Goal: Information Seeking & Learning: Learn about a topic

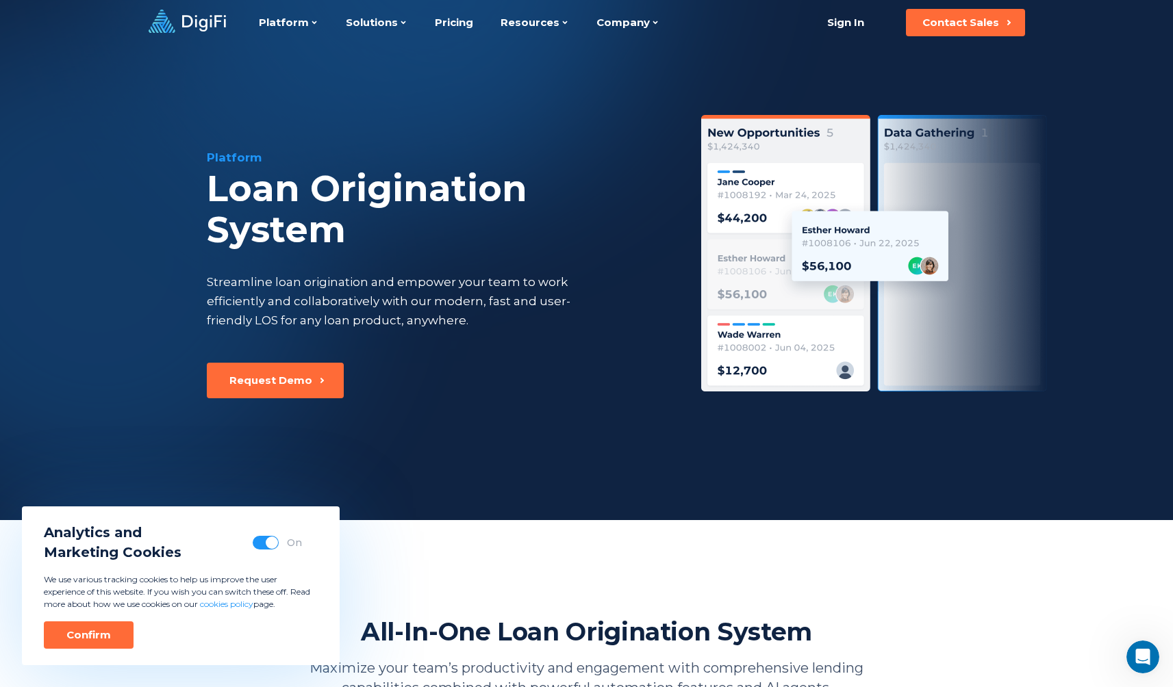
drag, startPoint x: 270, startPoint y: 543, endPoint x: 262, endPoint y: 548, distance: 8.9
click at [270, 544] on span "button" at bounding box center [272, 543] width 12 height 12
click at [97, 632] on div "Confirm" at bounding box center [88, 636] width 45 height 14
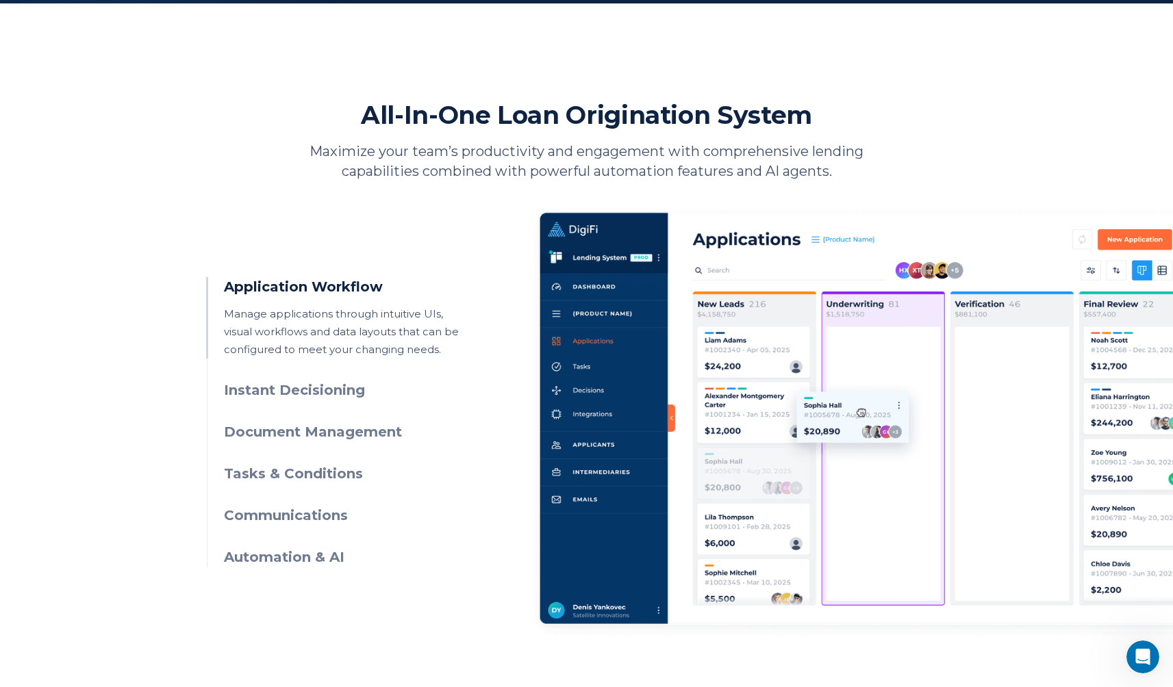
scroll to position [555, 0]
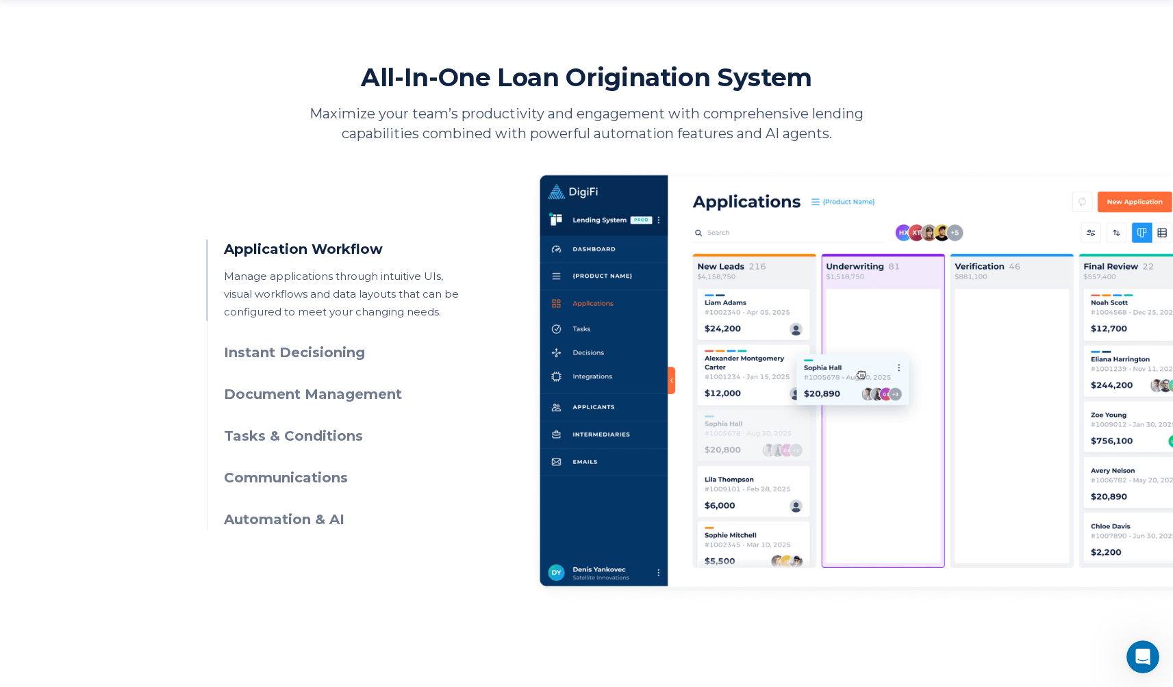
click at [333, 356] on h3 "Instant Decisioning" at bounding box center [348, 353] width 249 height 20
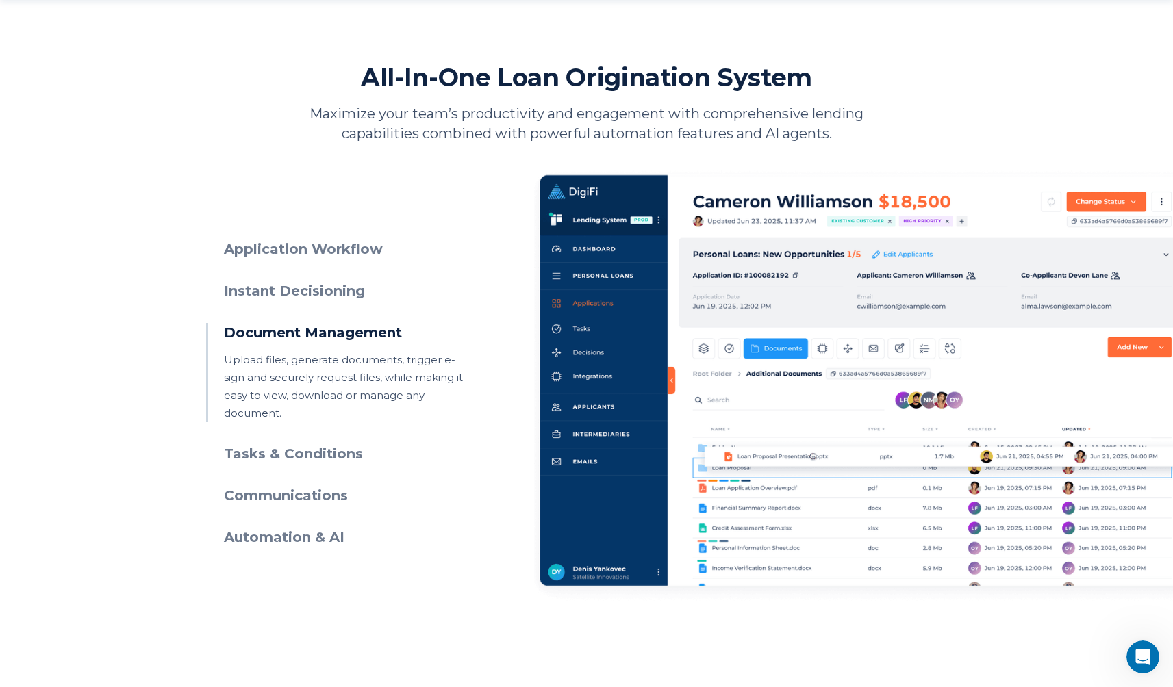
click at [296, 528] on h3 "Automation & AI" at bounding box center [348, 538] width 249 height 20
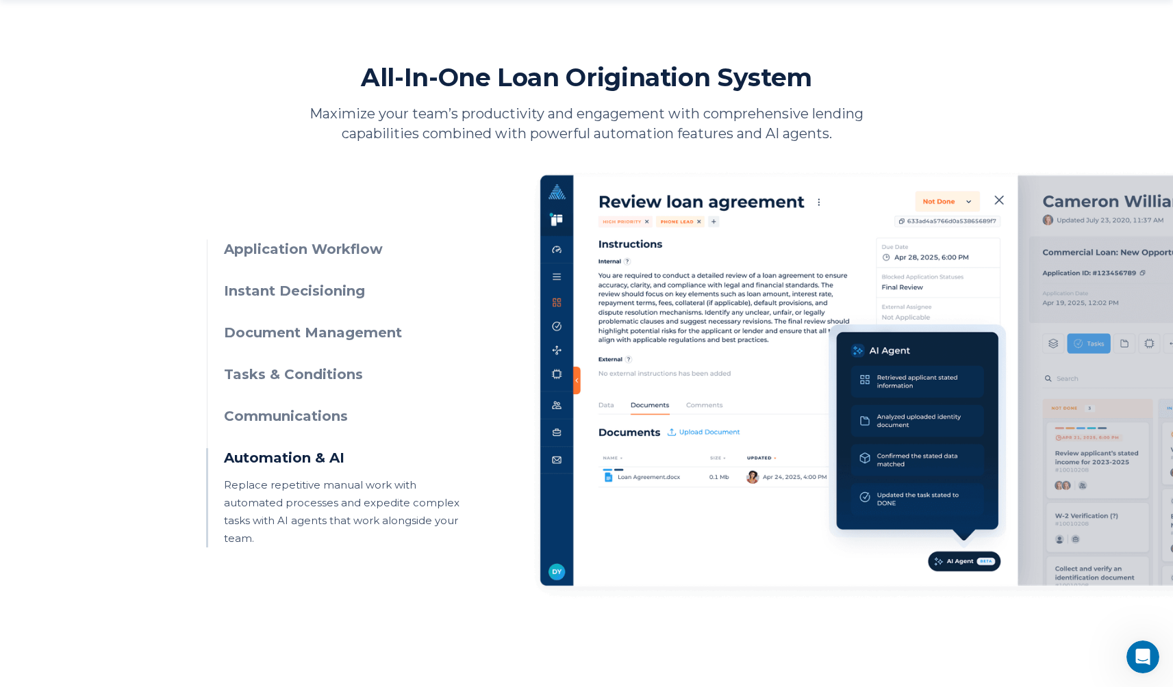
click at [315, 414] on h3 "Communications" at bounding box center [348, 417] width 249 height 20
click at [328, 416] on h3 "Communications" at bounding box center [348, 417] width 249 height 20
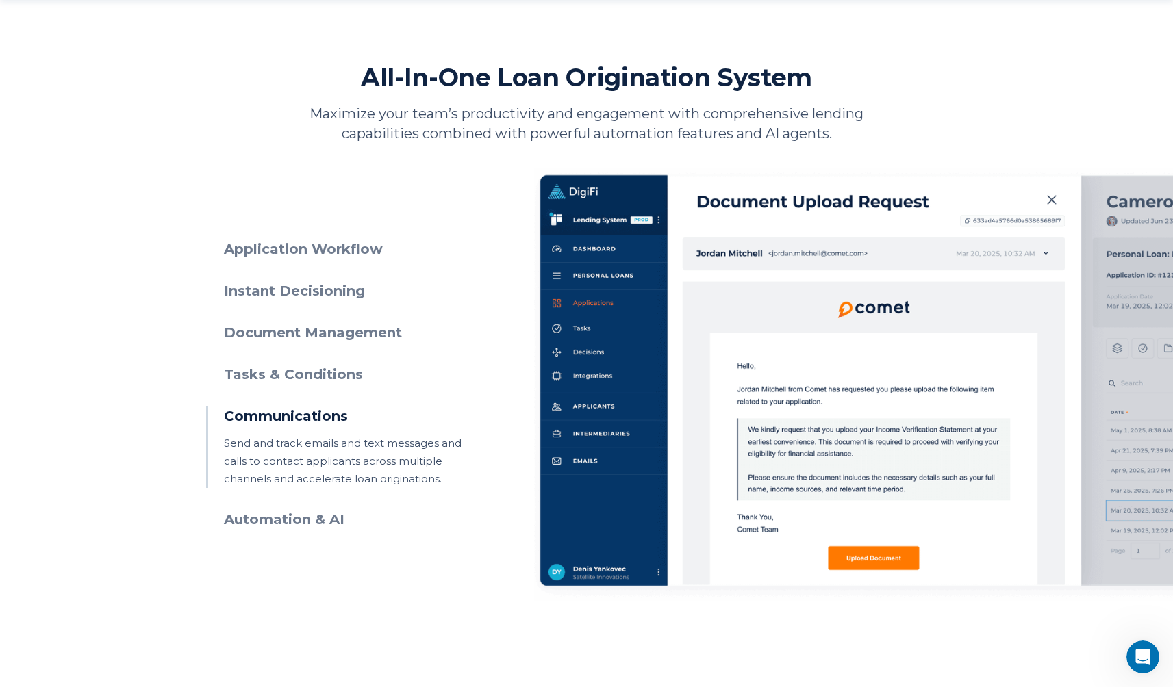
click at [306, 519] on h3 "Automation & AI" at bounding box center [348, 520] width 249 height 20
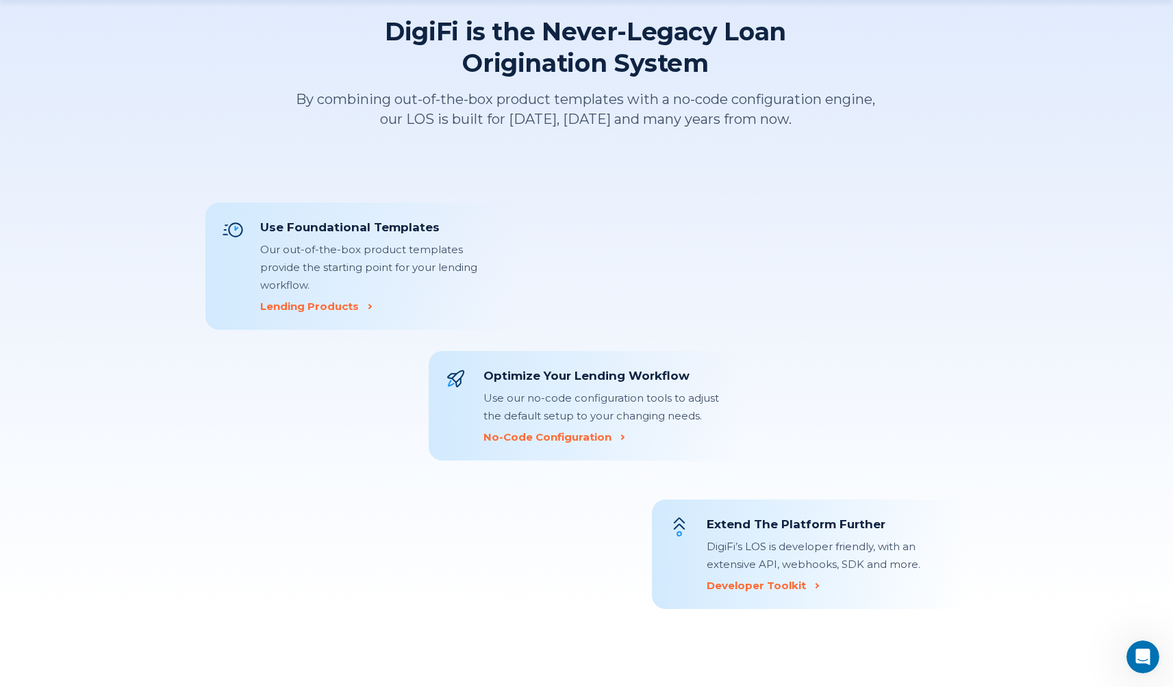
scroll to position [1379, 0]
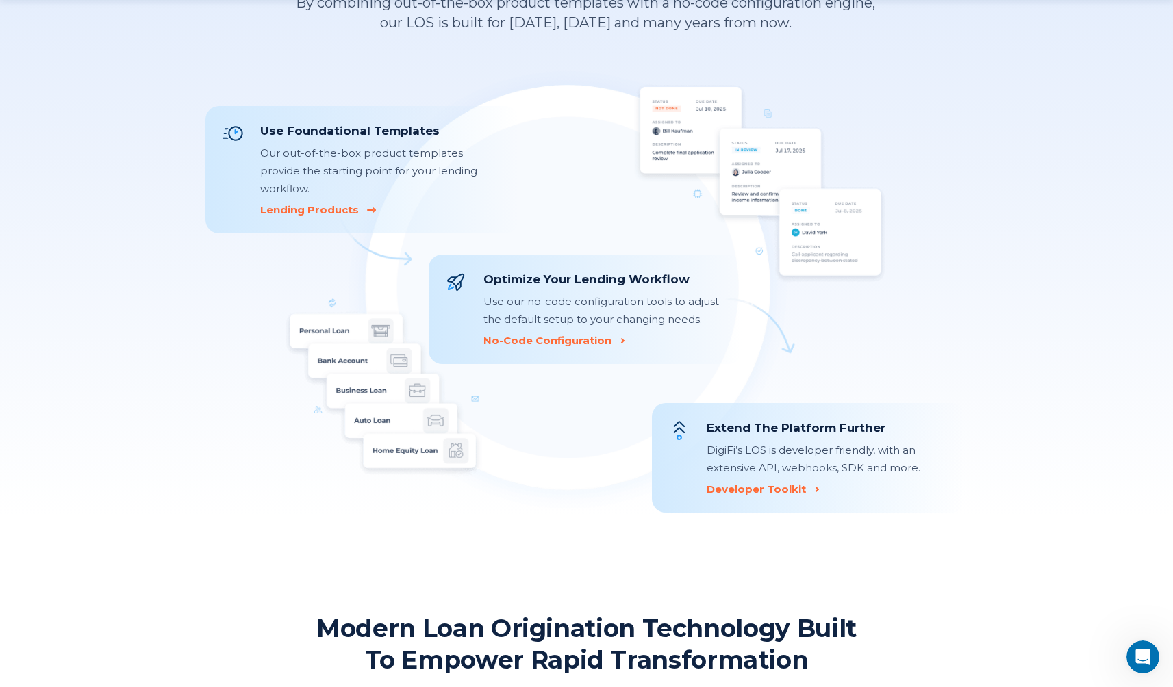
click at [333, 203] on div "Lending Products" at bounding box center [309, 210] width 99 height 14
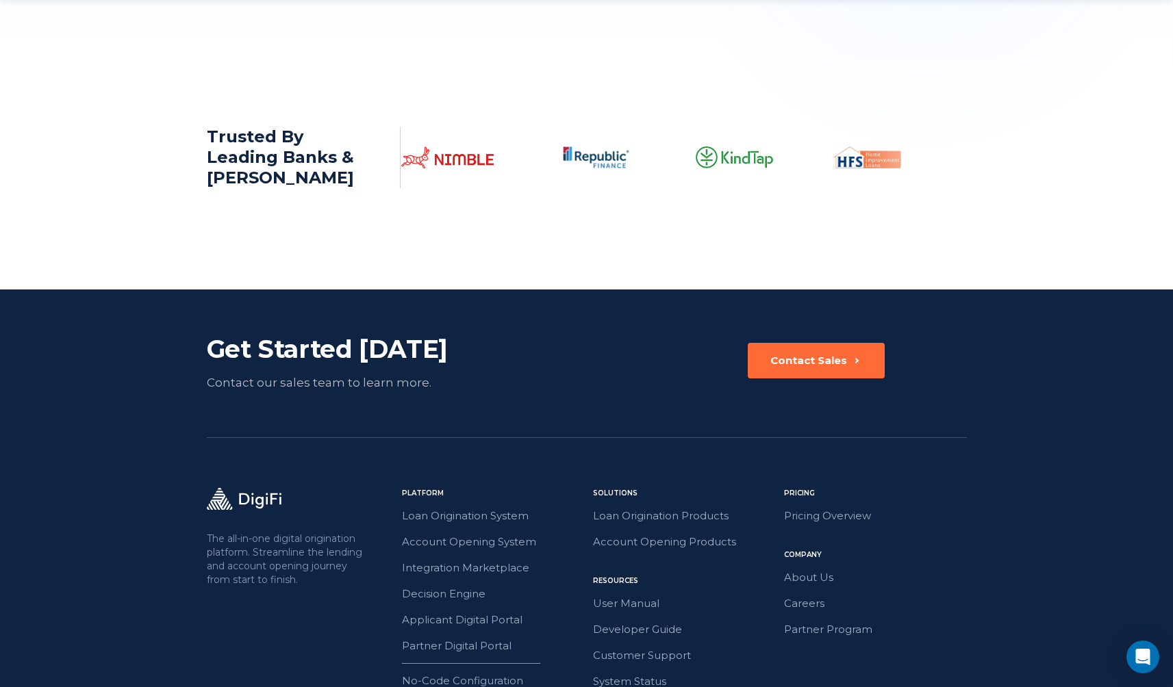
scroll to position [2190, 0]
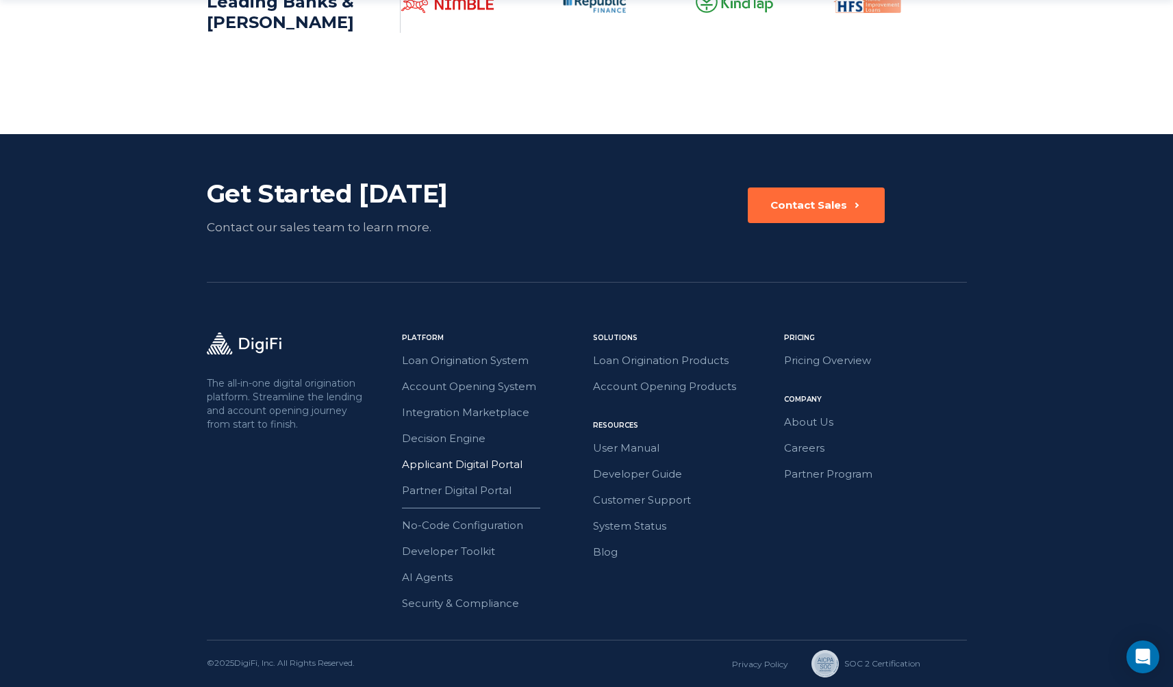
click at [472, 467] on link "Applicant Digital Portal" at bounding box center [493, 465] width 183 height 18
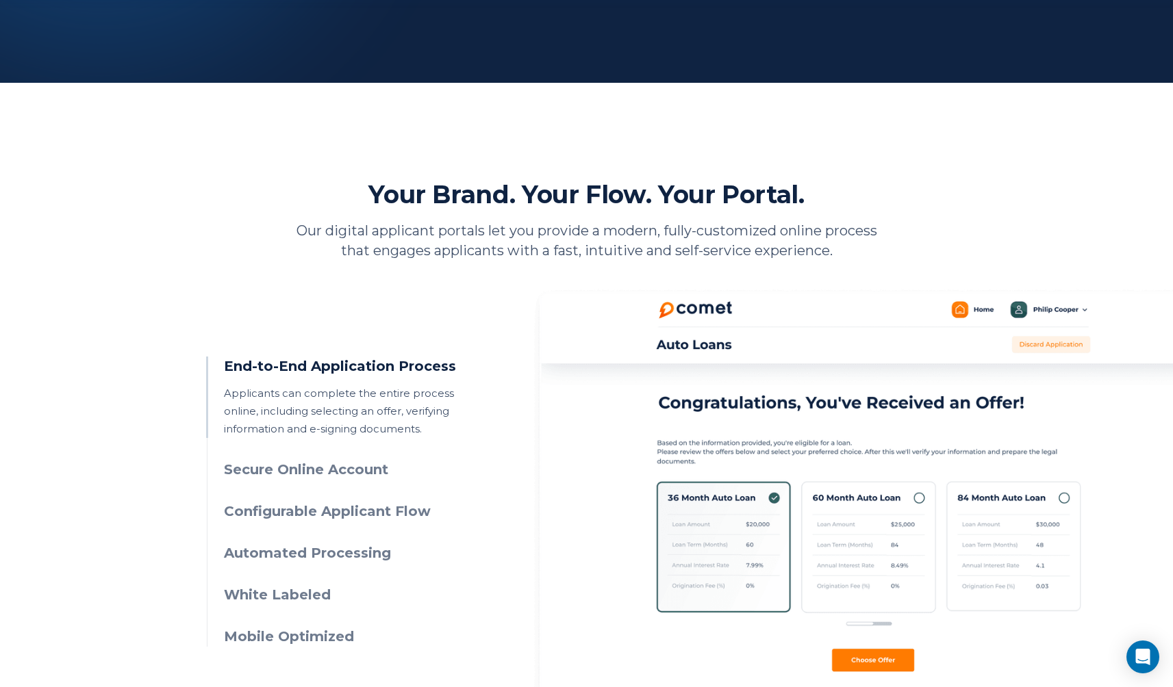
scroll to position [475, 0]
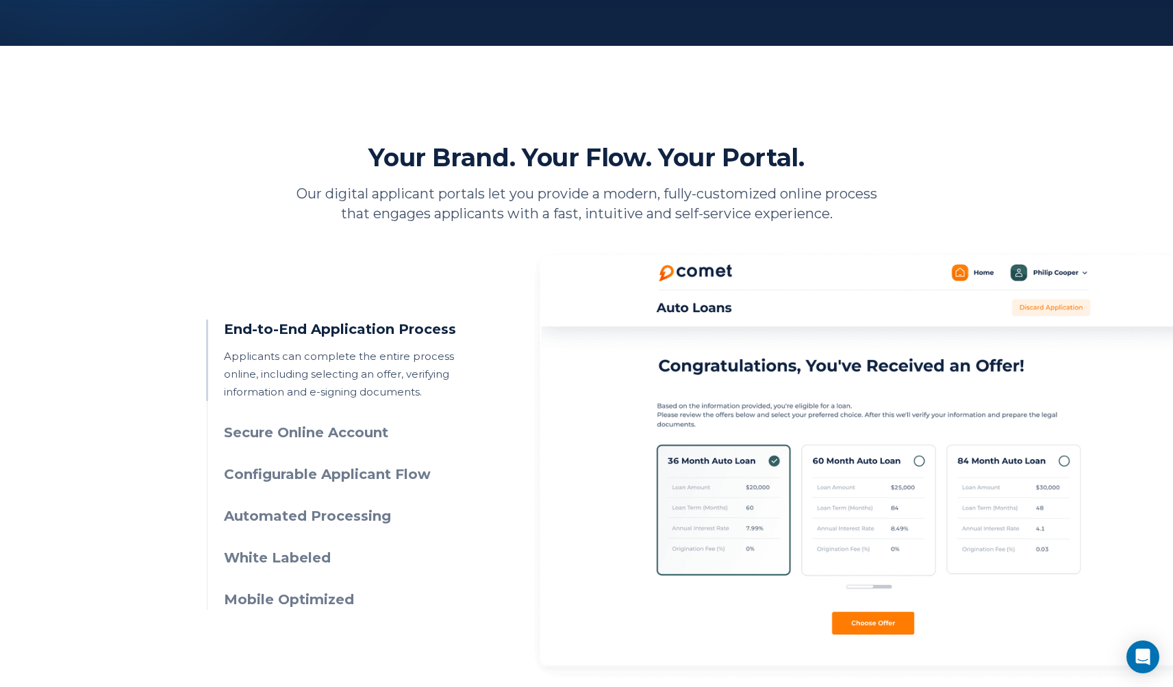
click at [363, 433] on h3 "Secure Online Account" at bounding box center [348, 433] width 249 height 20
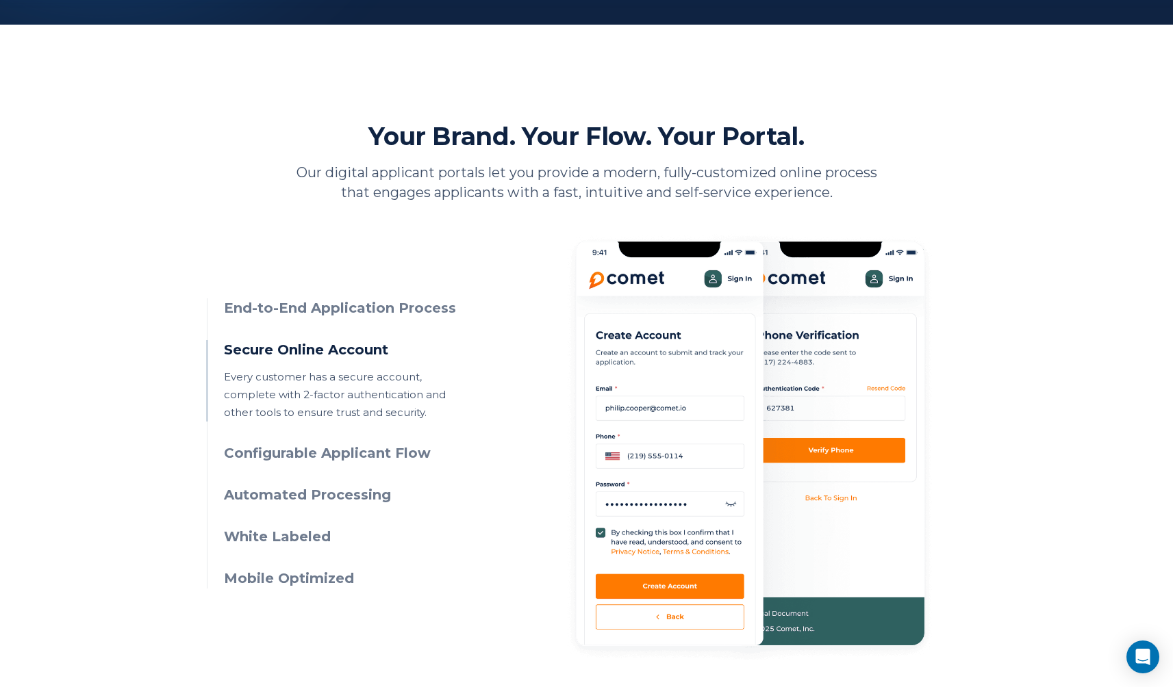
scroll to position [524, 0]
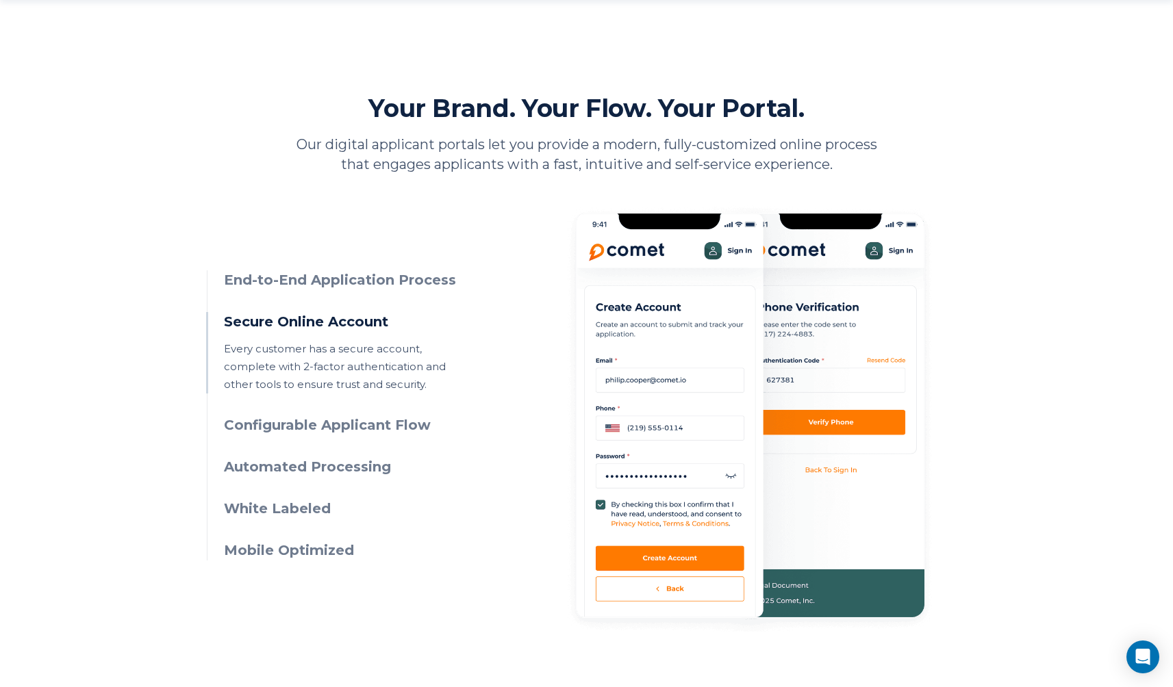
click at [417, 428] on h3 "Configurable Applicant Flow" at bounding box center [348, 426] width 249 height 20
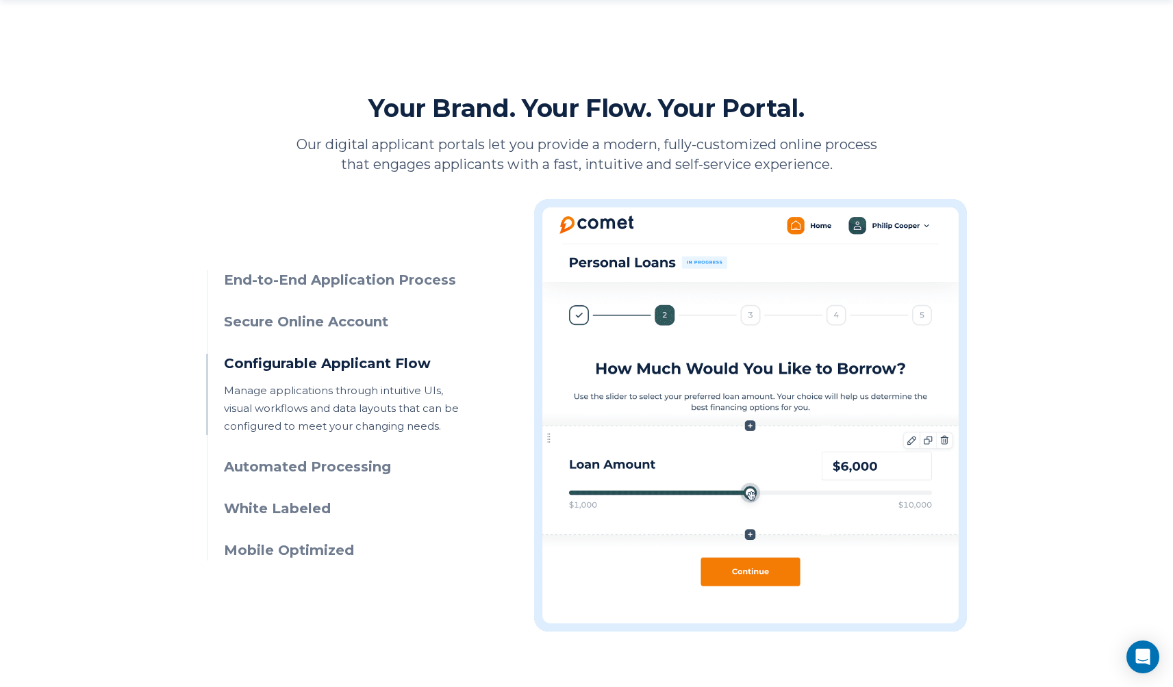
scroll to position [552, 0]
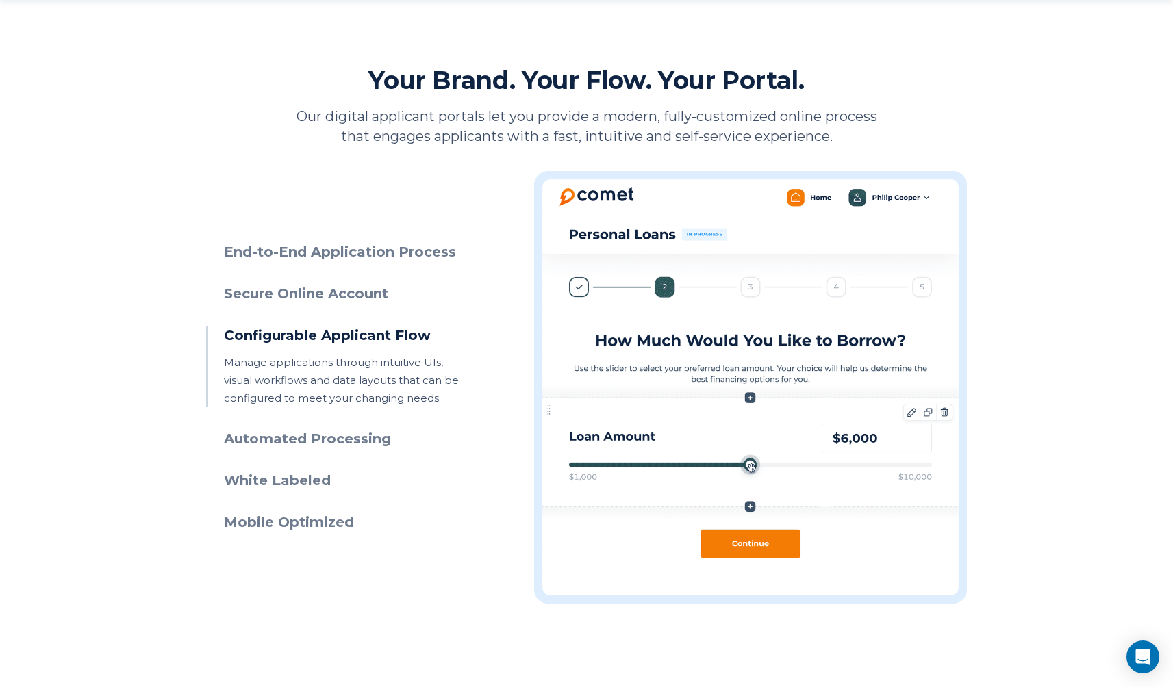
click at [372, 435] on h3 "Automated Processing" at bounding box center [348, 439] width 249 height 20
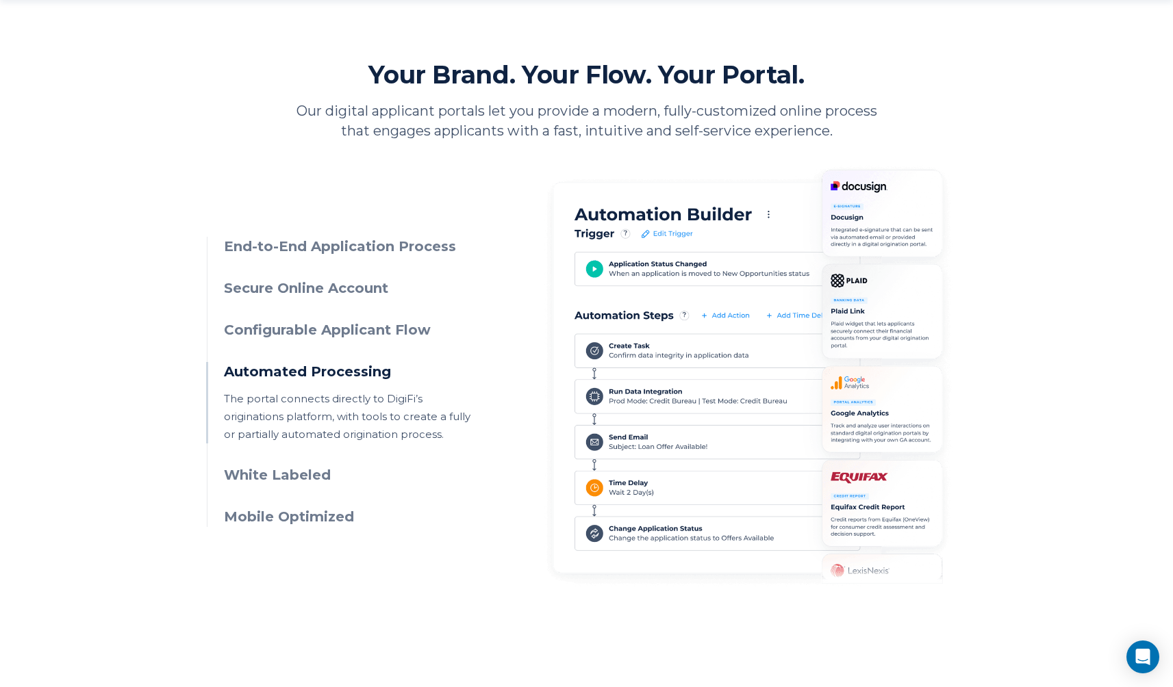
scroll to position [560, 0]
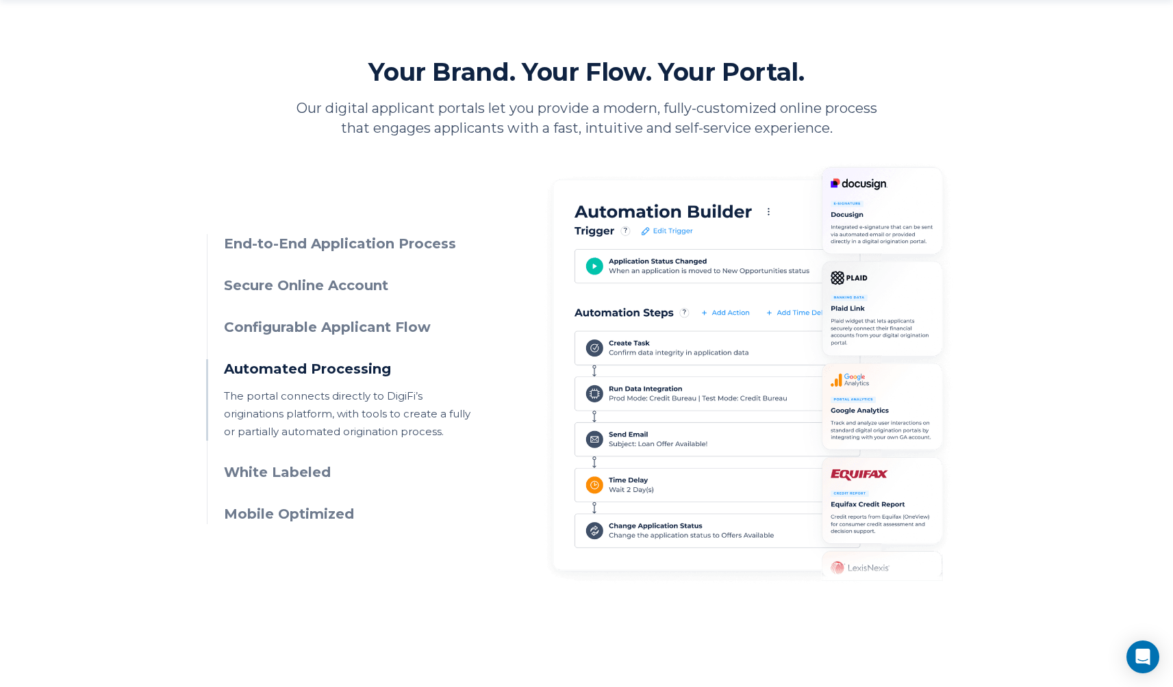
click at [304, 468] on h3 "White Labeled" at bounding box center [348, 473] width 249 height 20
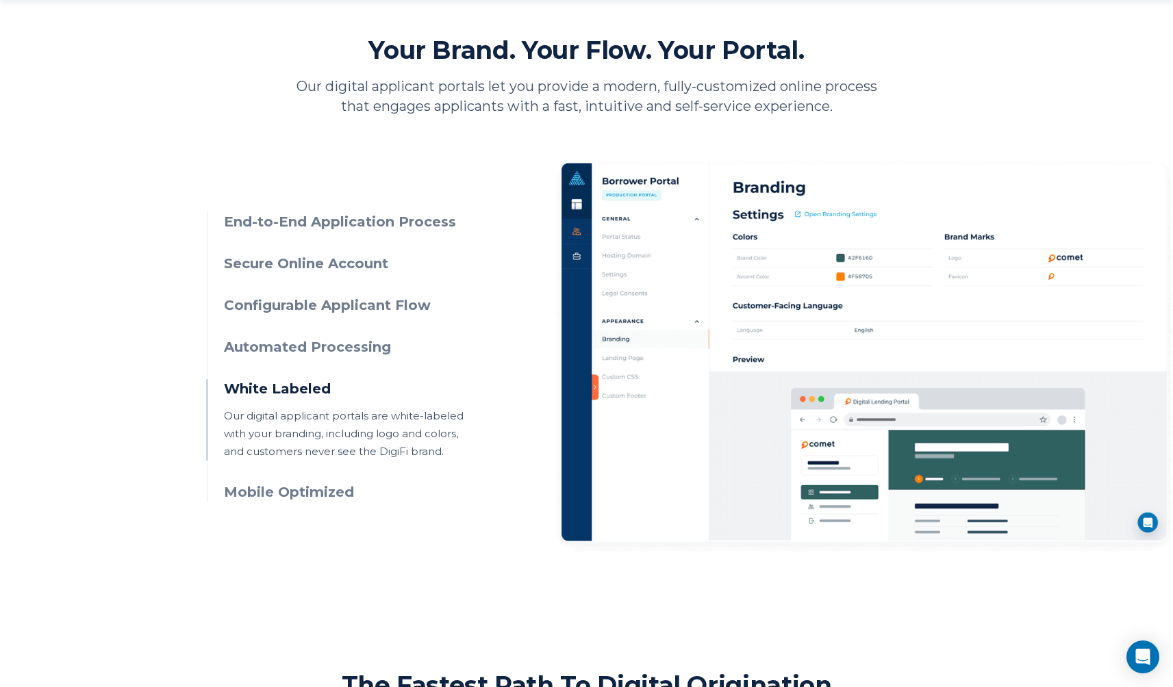
scroll to position [614, 0]
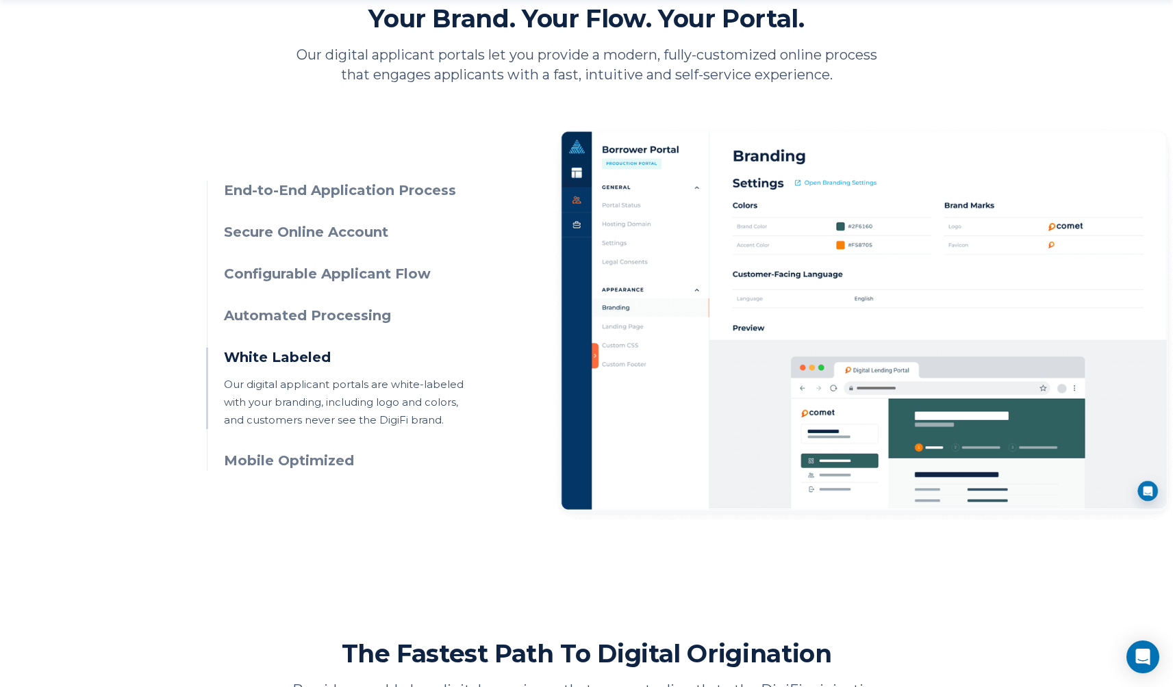
click at [333, 458] on h3 "Mobile Optimized" at bounding box center [348, 461] width 249 height 20
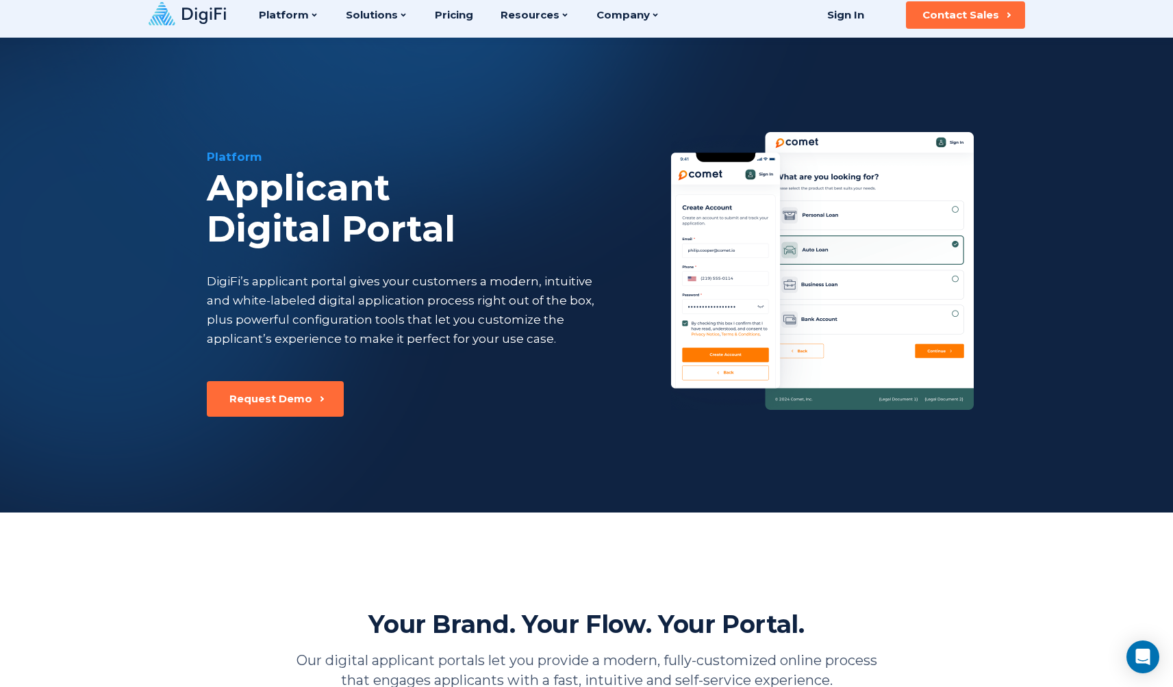
scroll to position [0, 0]
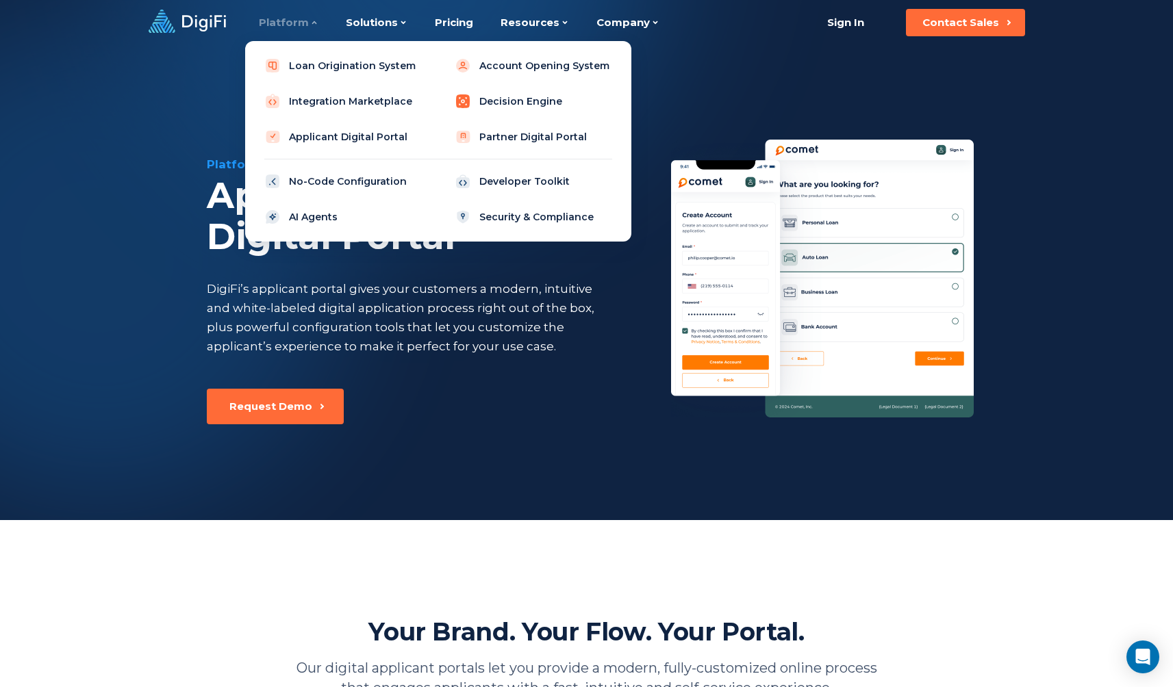
click at [498, 101] on link "Decision Engine" at bounding box center [533, 101] width 174 height 27
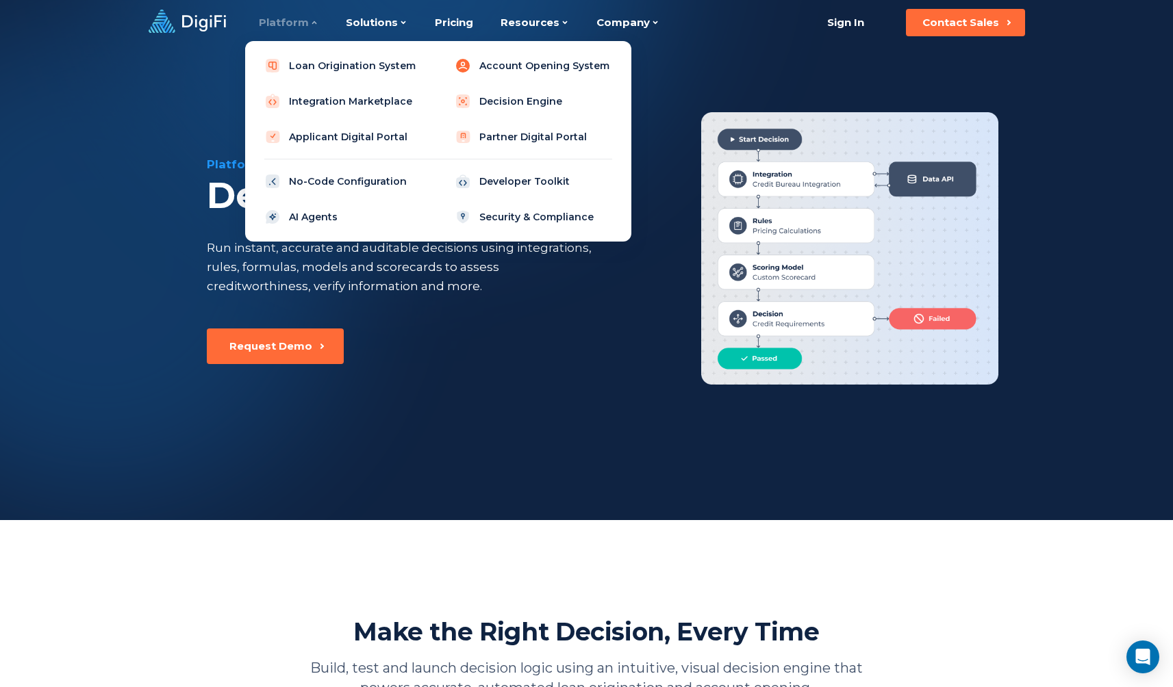
click at [545, 68] on link "Account Opening System" at bounding box center [533, 65] width 174 height 27
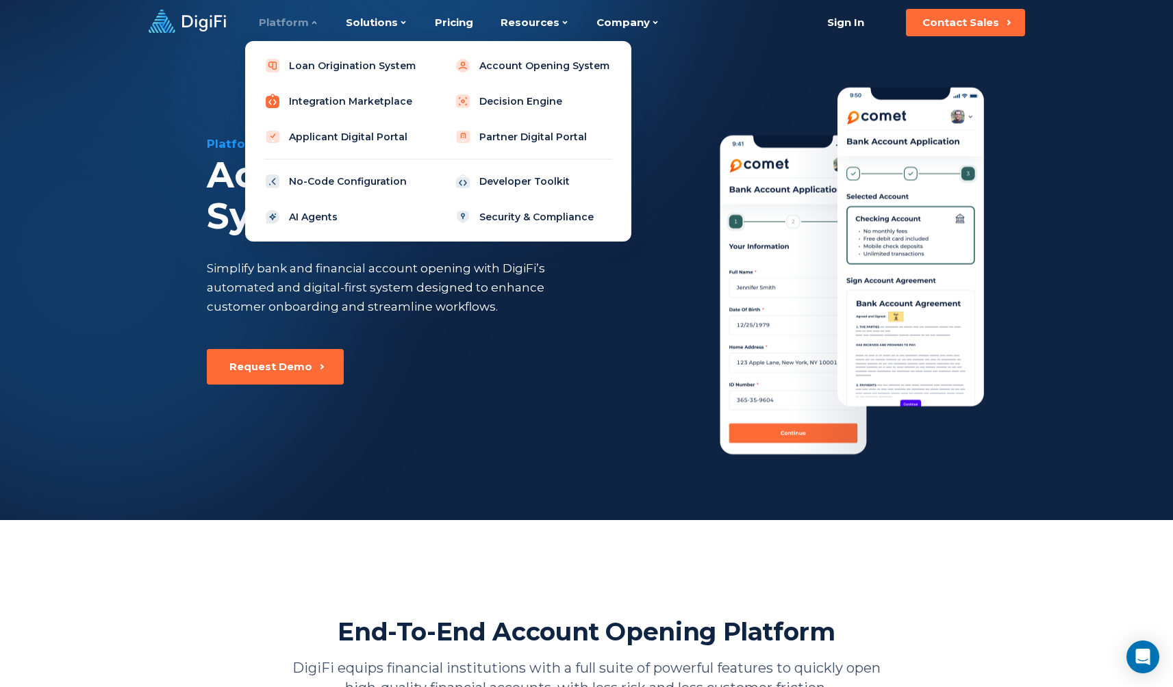
click at [325, 101] on link "Integration Marketplace" at bounding box center [343, 101] width 174 height 27
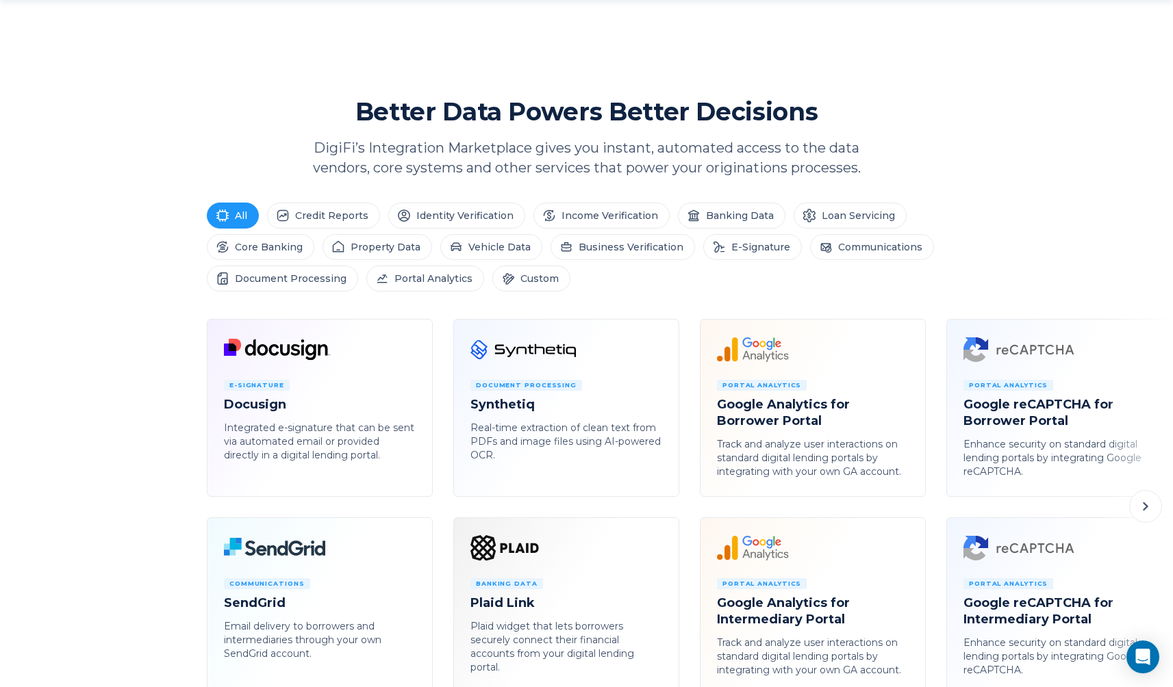
scroll to position [667, 0]
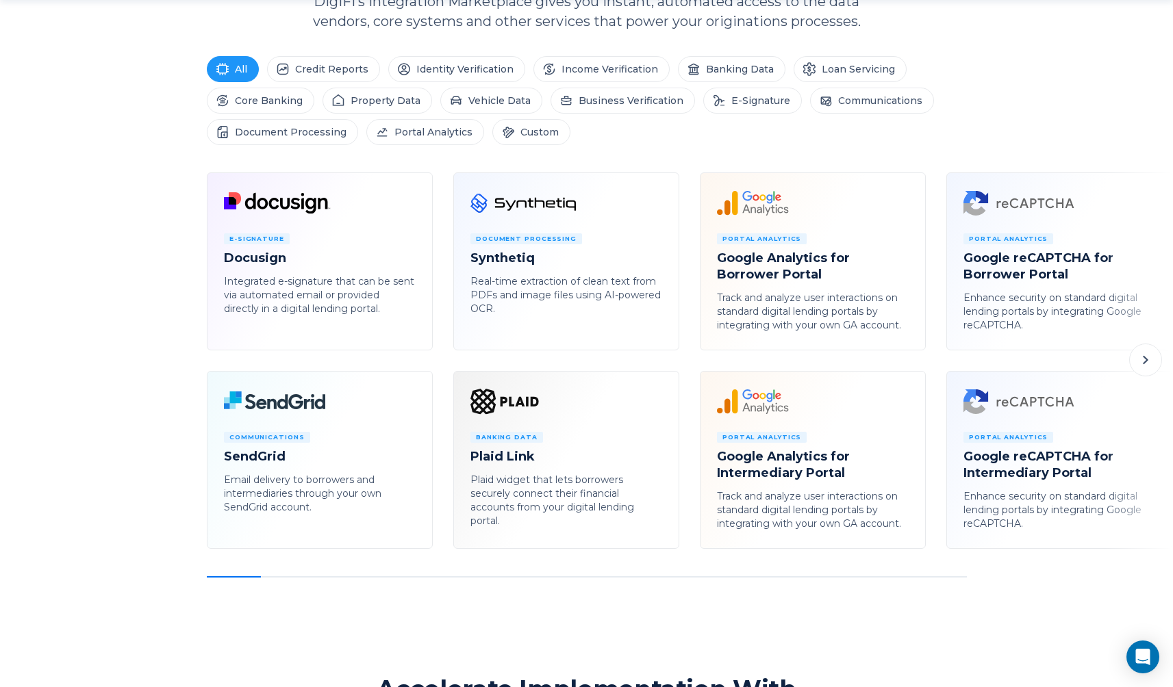
click at [1148, 367] on icon at bounding box center [1145, 360] width 16 height 16
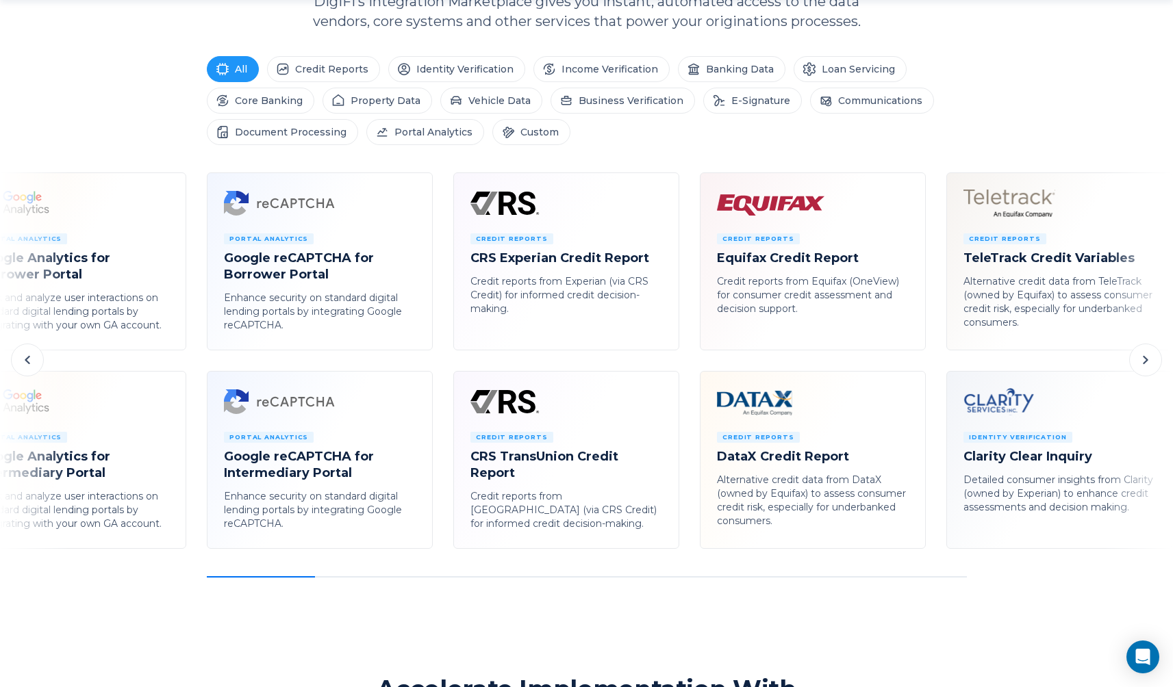
click at [1145, 364] on icon at bounding box center [1145, 360] width 16 height 16
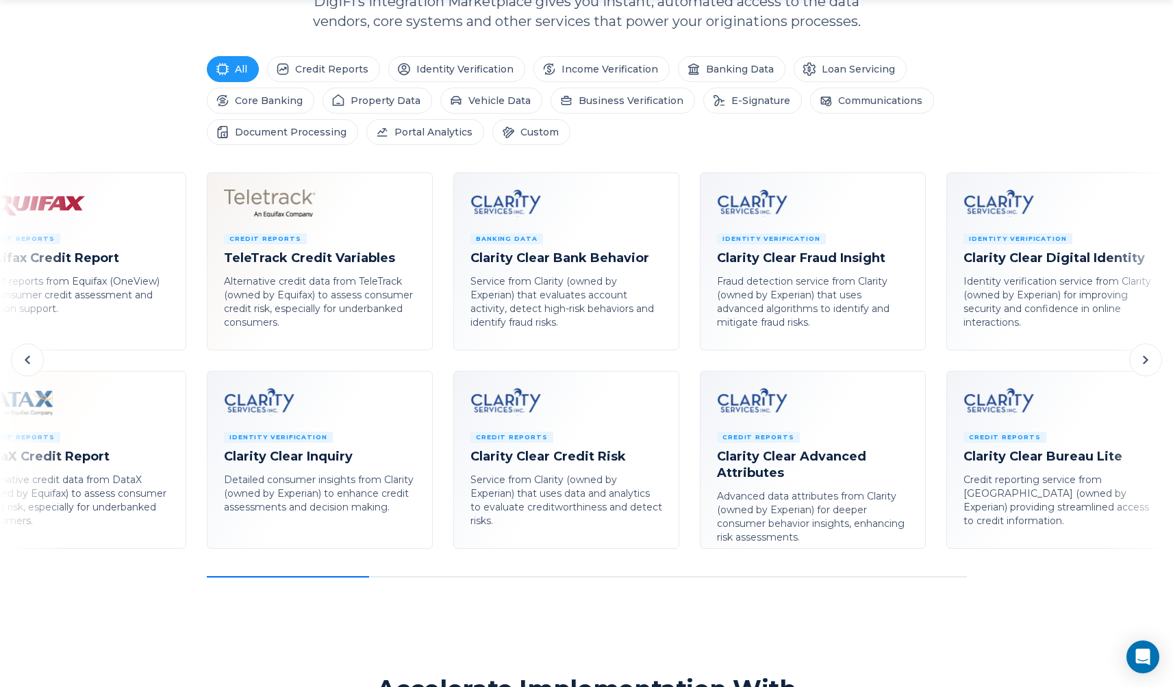
click at [1145, 364] on icon at bounding box center [1145, 360] width 16 height 16
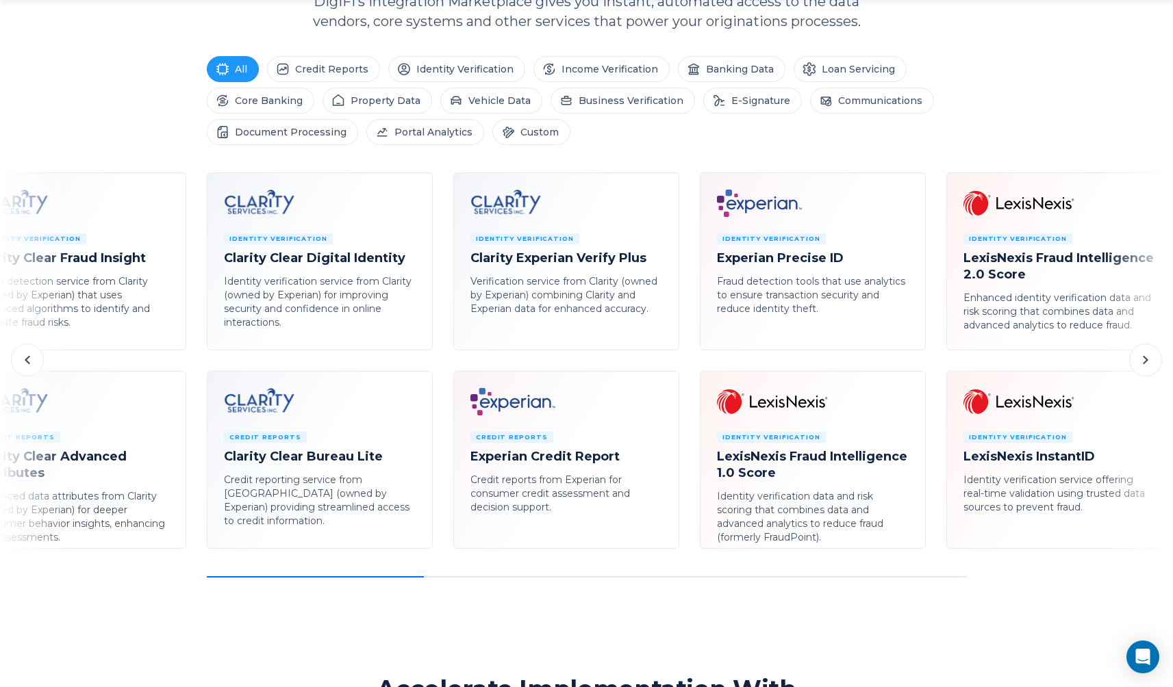
click at [1145, 364] on icon at bounding box center [1145, 360] width 16 height 16
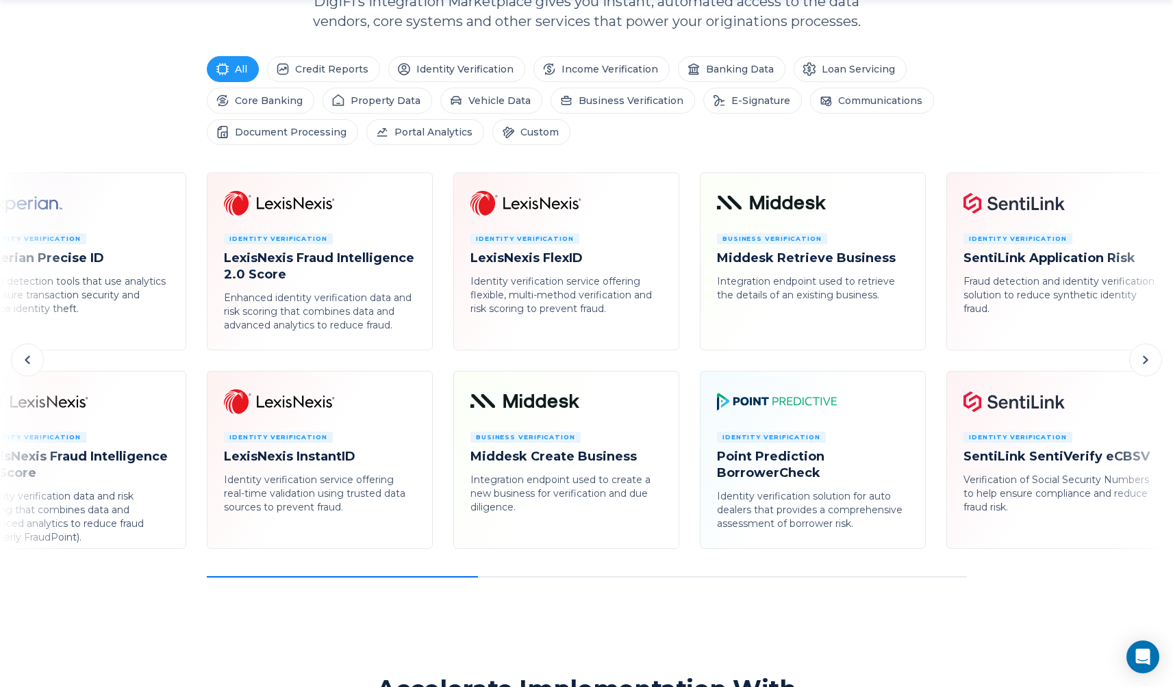
click at [1145, 364] on icon at bounding box center [1145, 360] width 16 height 16
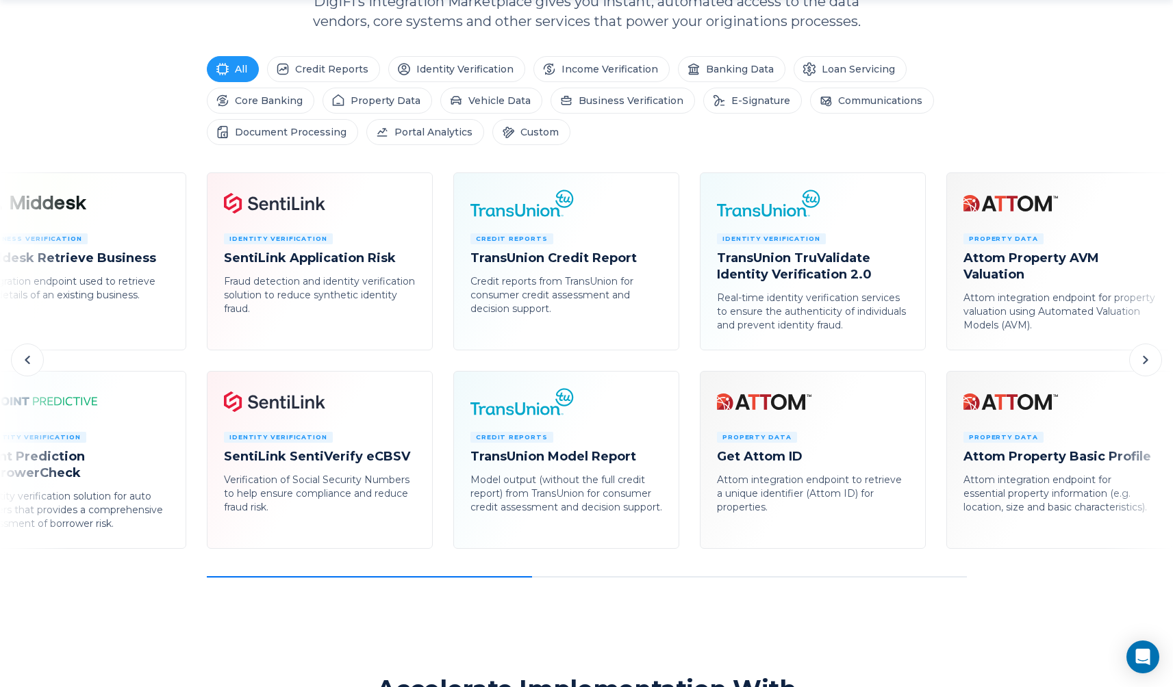
click at [1145, 364] on icon at bounding box center [1145, 360] width 16 height 16
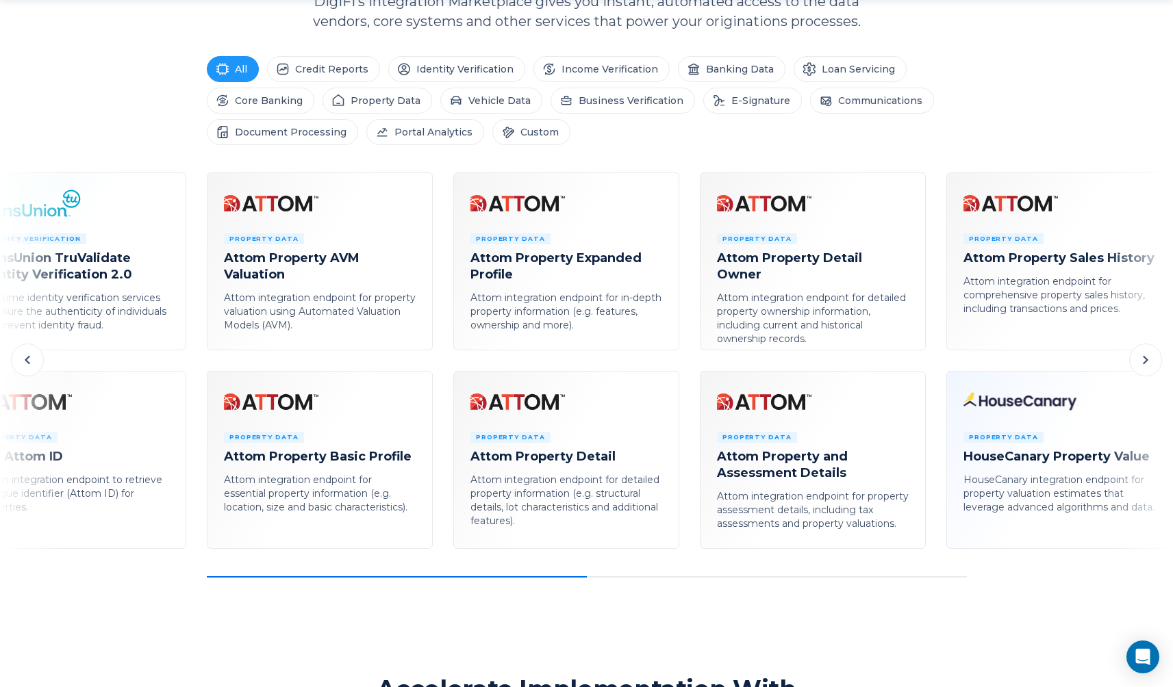
click at [1145, 364] on icon at bounding box center [1145, 360] width 16 height 16
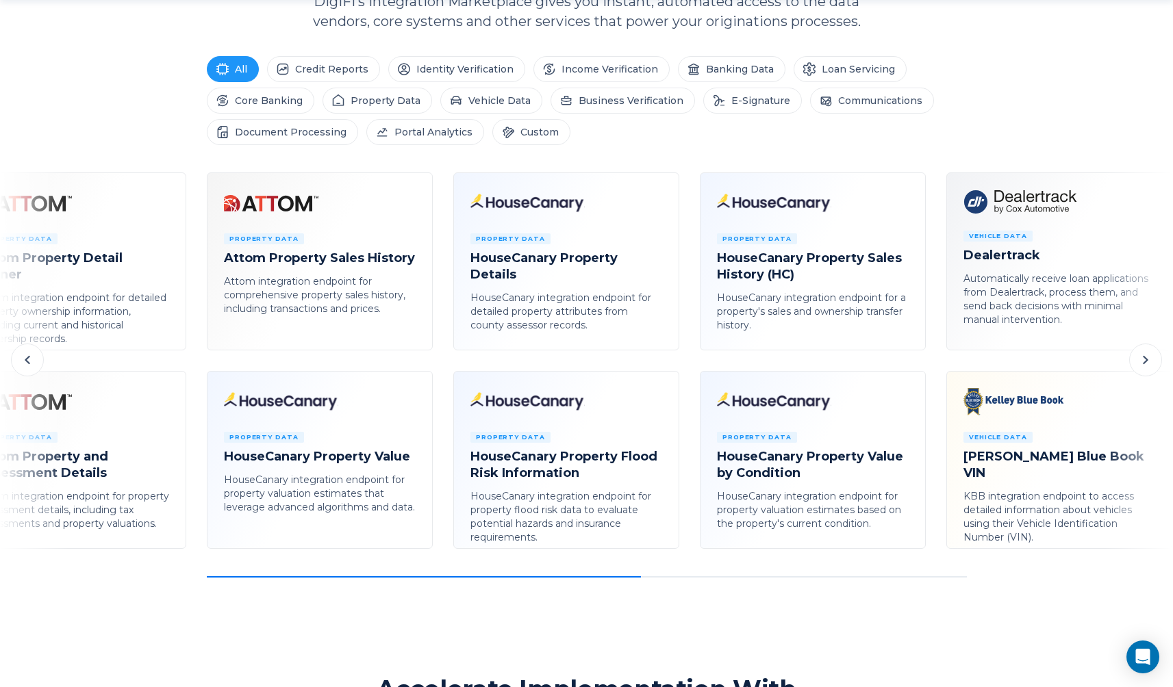
click at [1145, 364] on icon at bounding box center [1145, 360] width 16 height 16
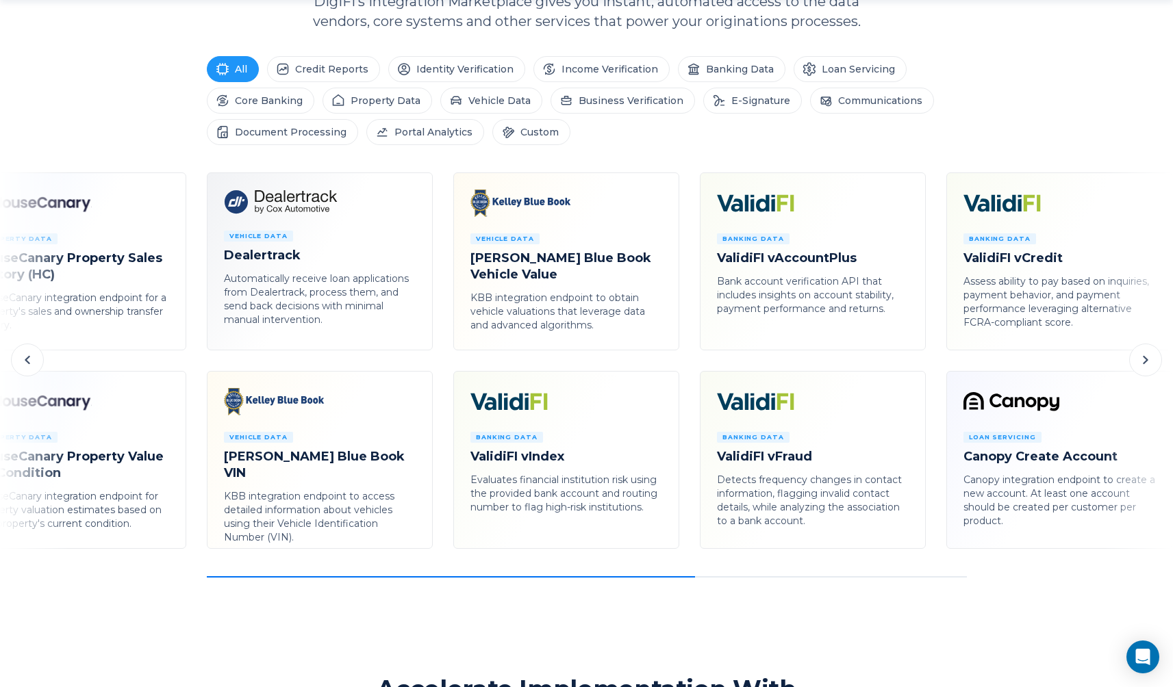
click at [1145, 363] on icon at bounding box center [1145, 360] width 5 height 8
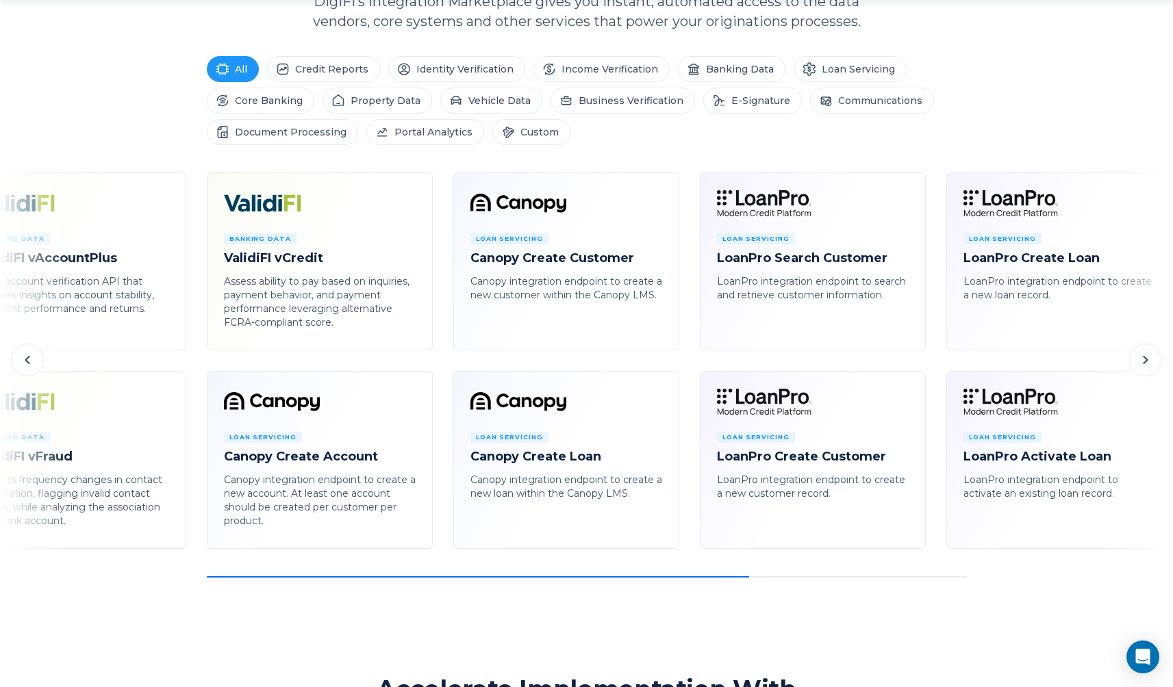
click at [1145, 363] on icon at bounding box center [1145, 360] width 5 height 8
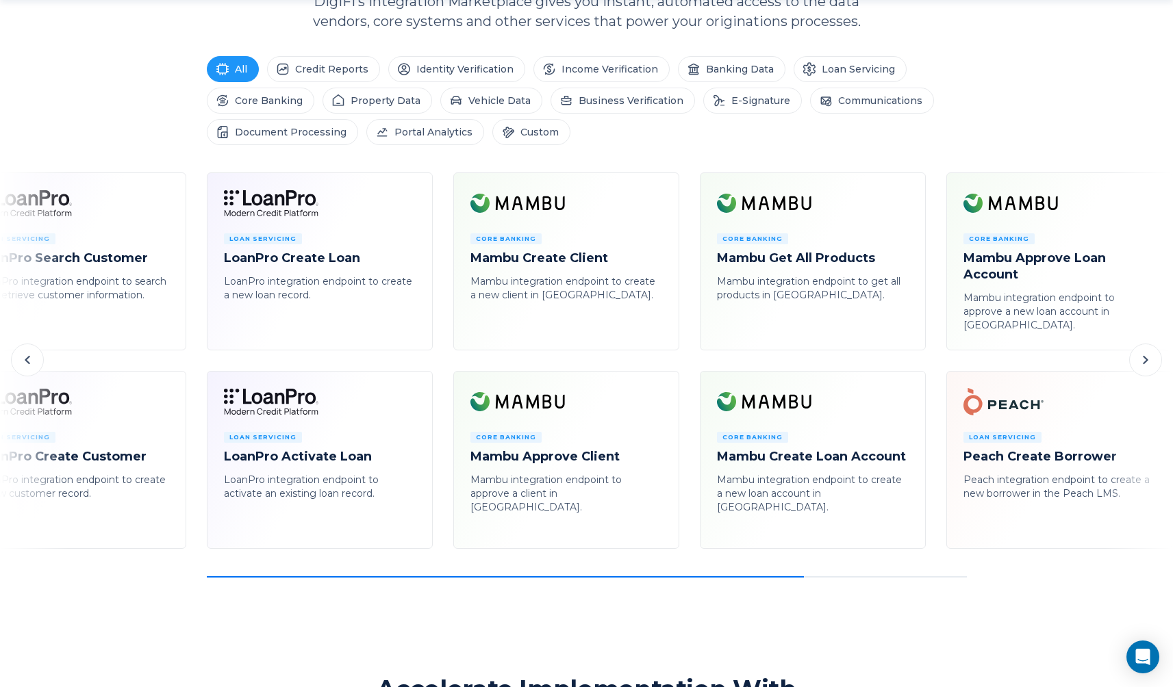
click at [1145, 363] on icon at bounding box center [1145, 360] width 5 height 8
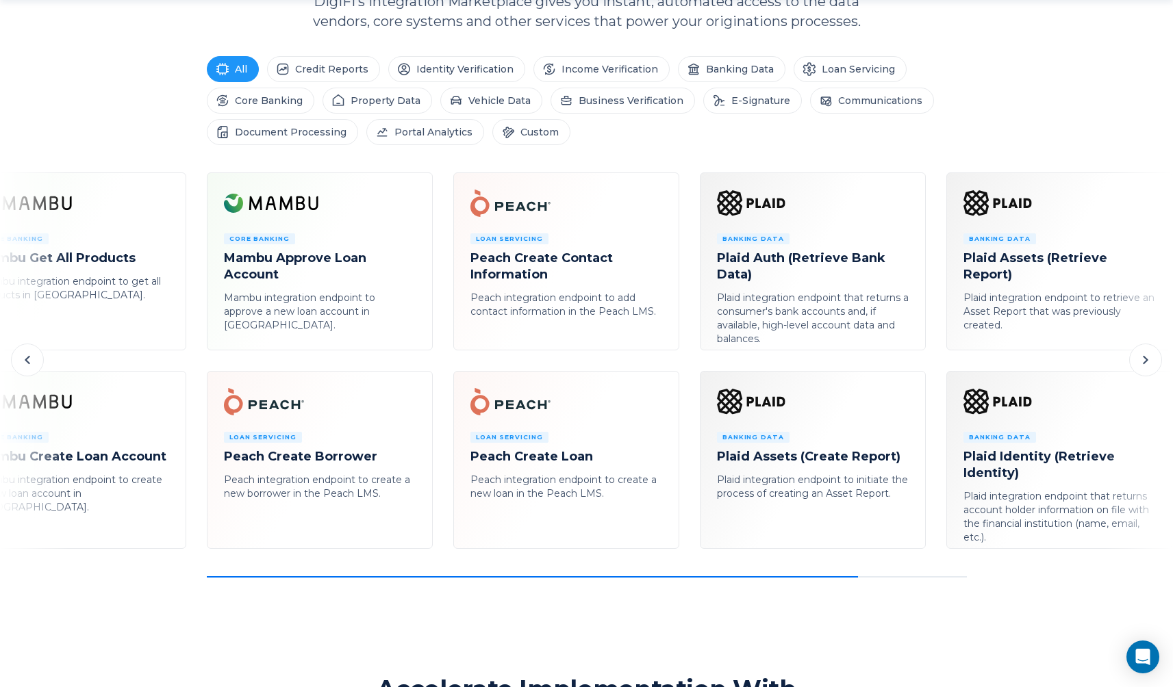
click at [1141, 362] on icon at bounding box center [1145, 360] width 16 height 16
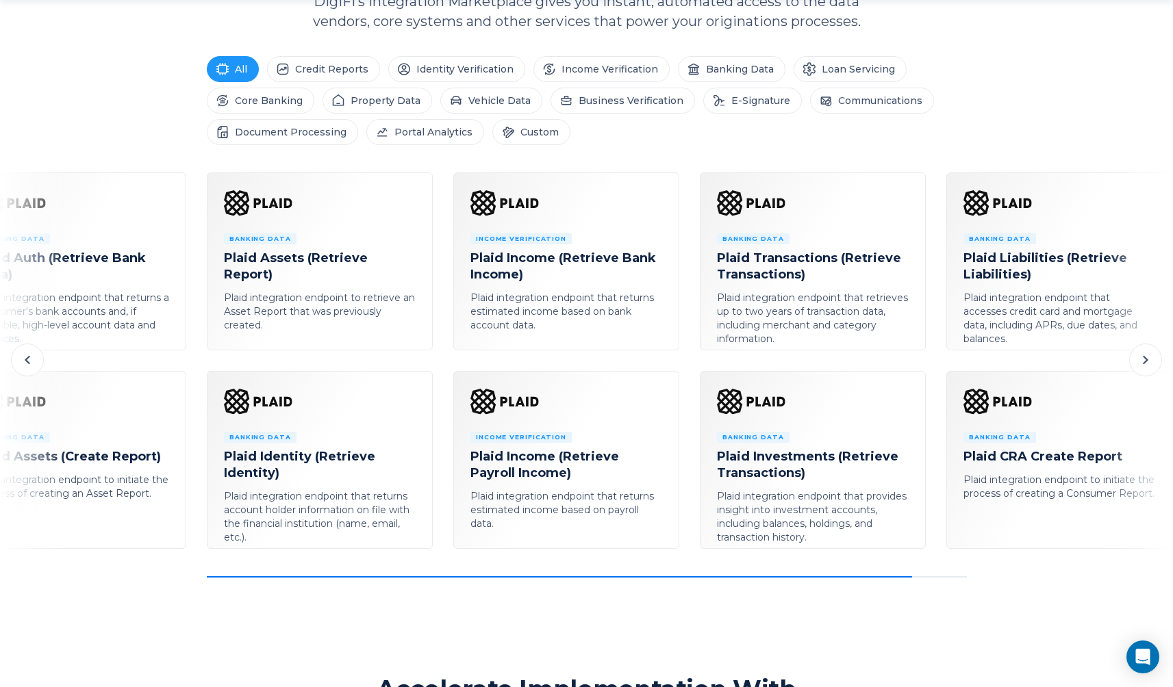
click at [1144, 359] on icon at bounding box center [1145, 360] width 16 height 16
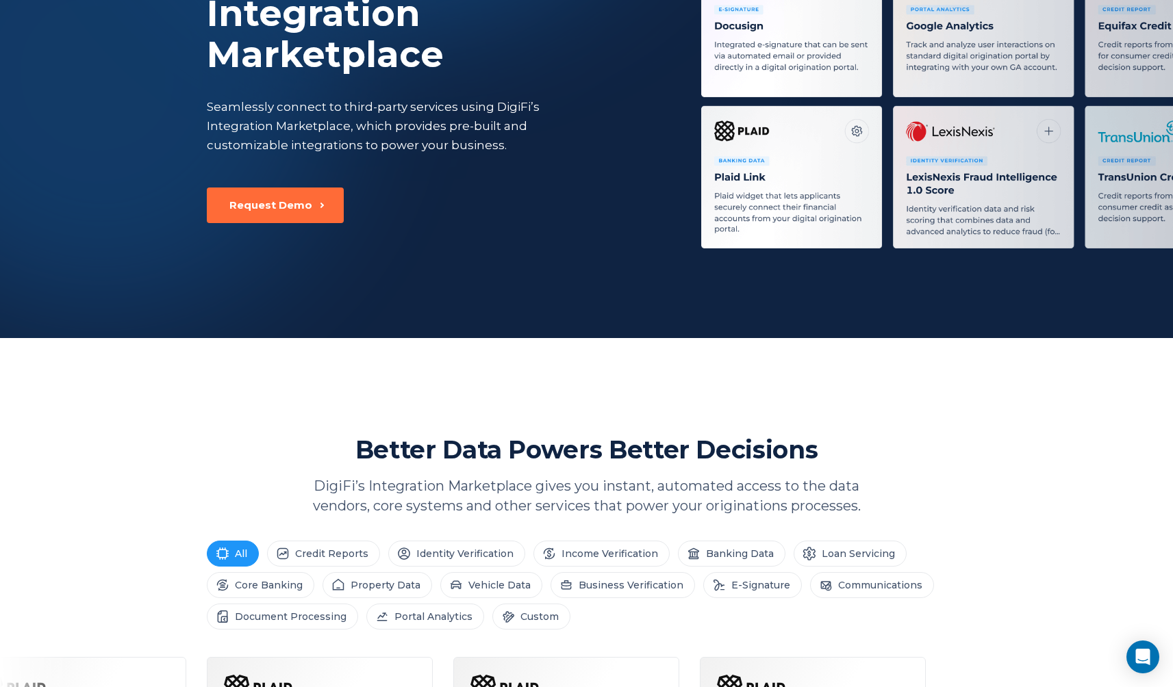
scroll to position [0, 0]
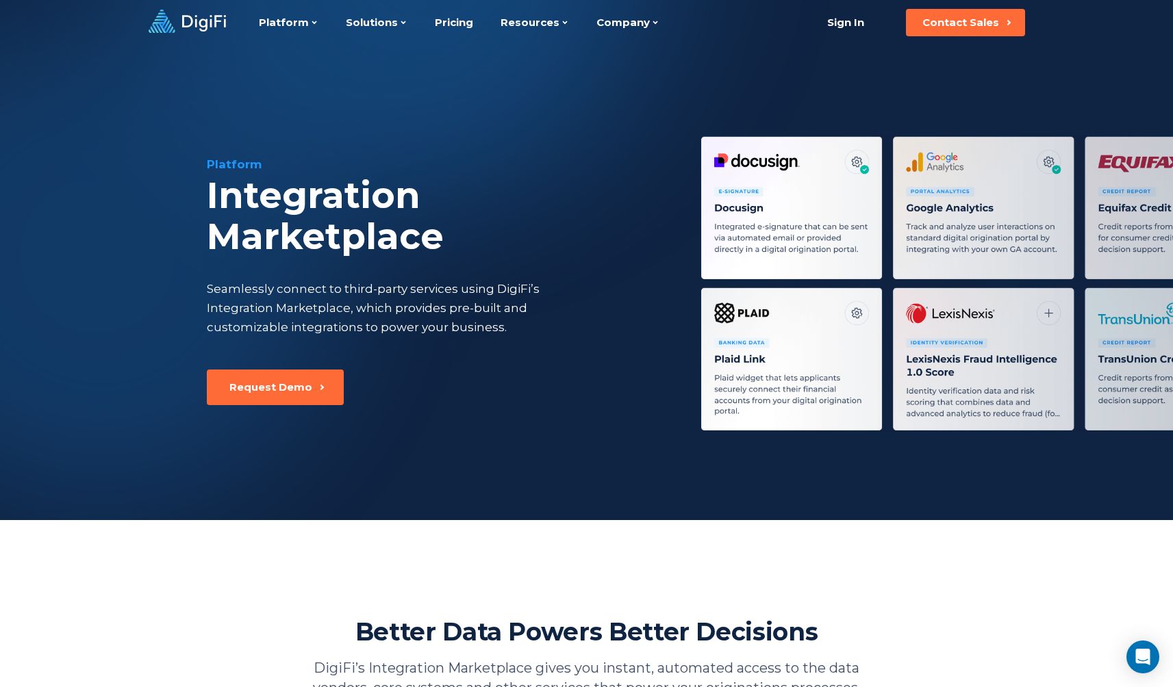
click at [200, 25] on icon at bounding box center [204, 23] width 44 height 16
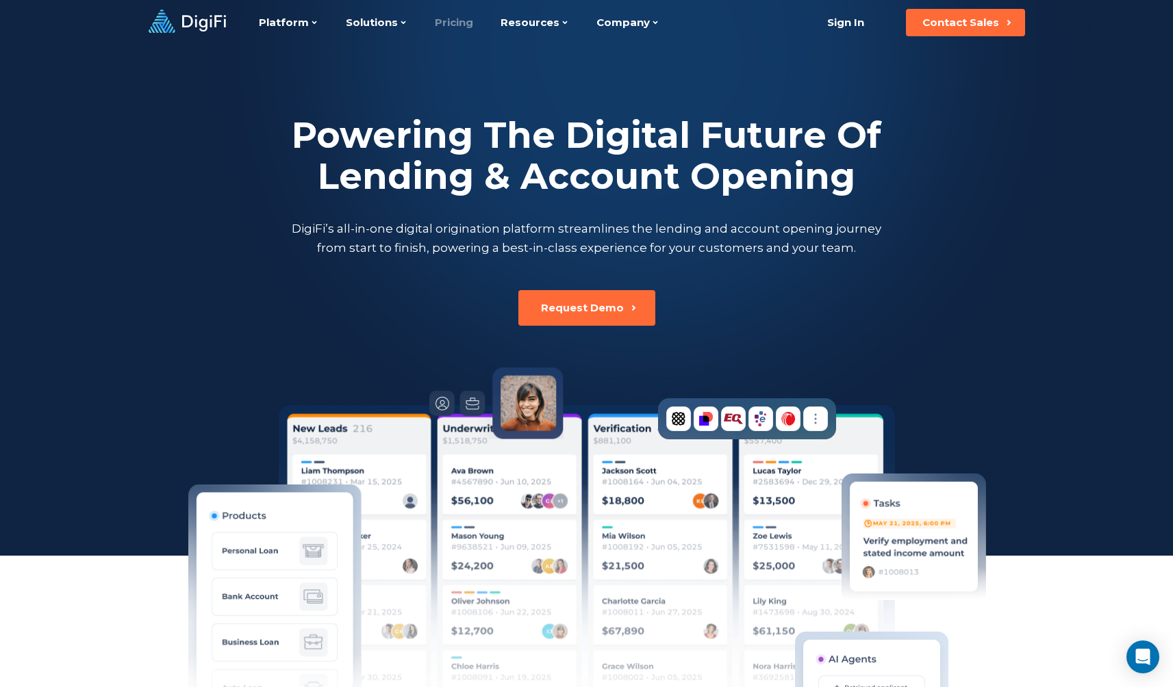
click at [440, 21] on link "Pricing" at bounding box center [454, 22] width 38 height 45
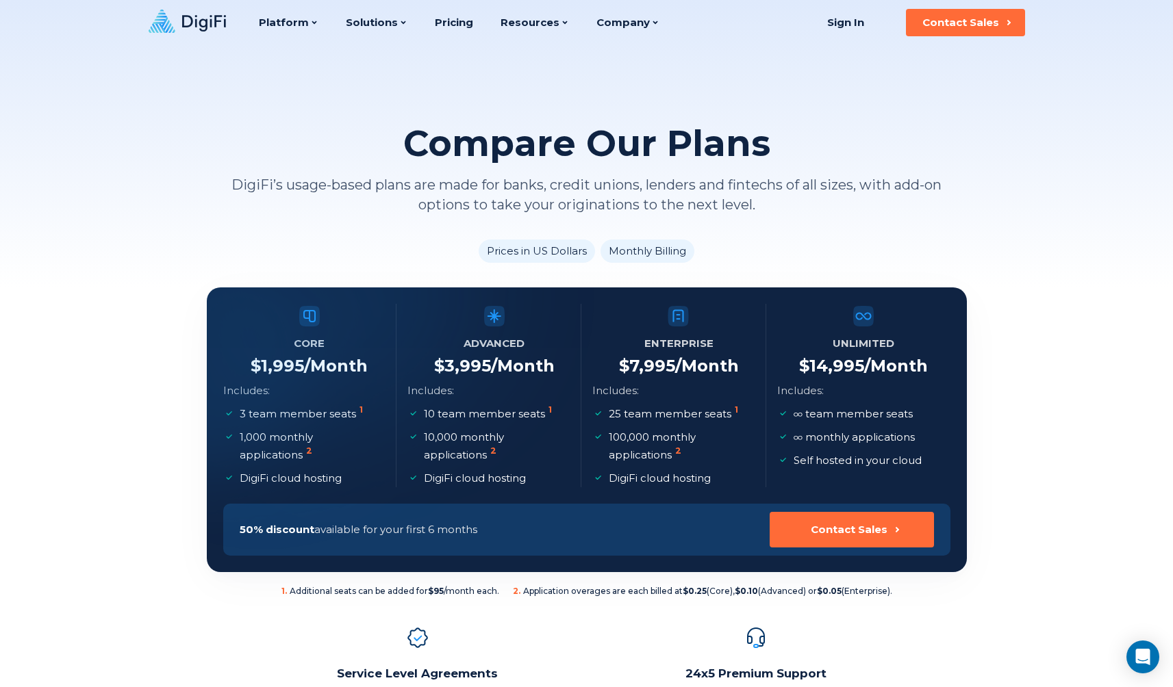
click at [173, 17] on icon at bounding box center [187, 21] width 77 height 23
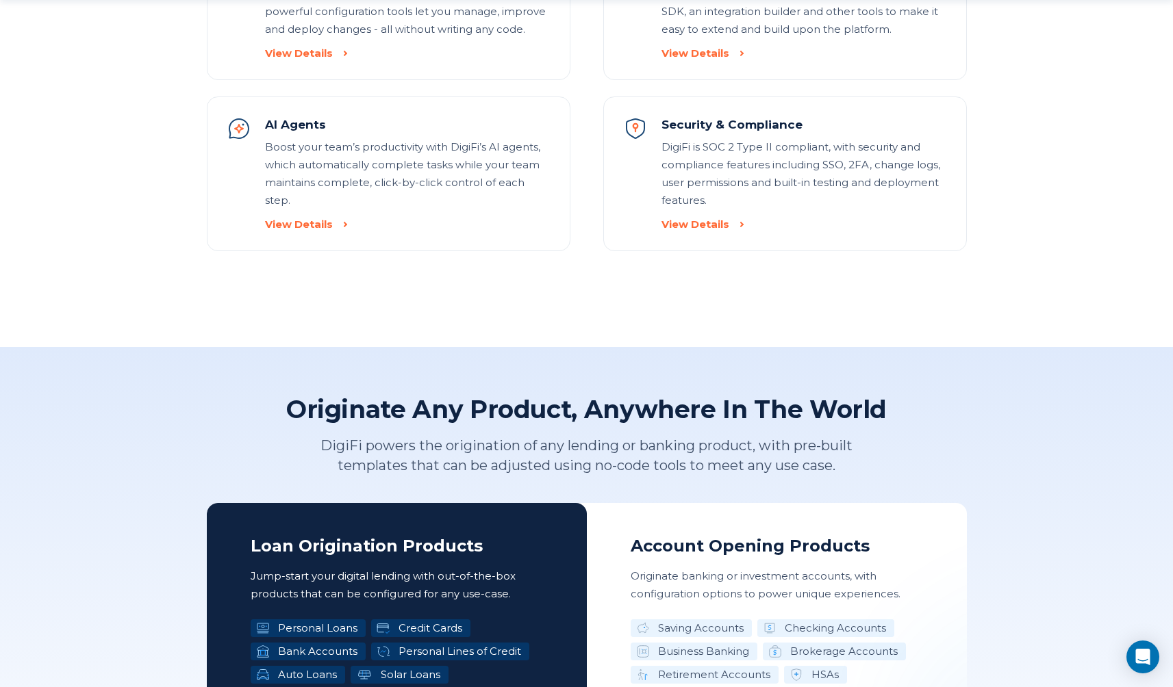
scroll to position [1939, 0]
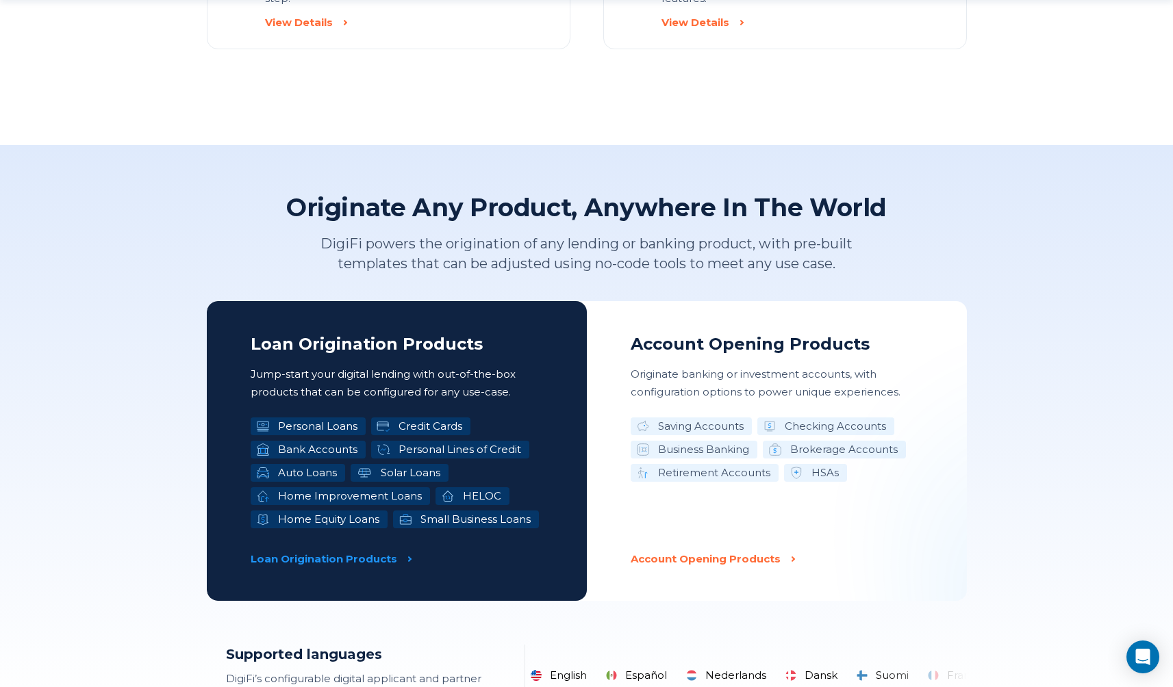
click at [292, 472] on li "Auto Loans" at bounding box center [298, 473] width 94 height 18
click at [352, 557] on p "Loan Origination Products" at bounding box center [324, 560] width 147 height 18
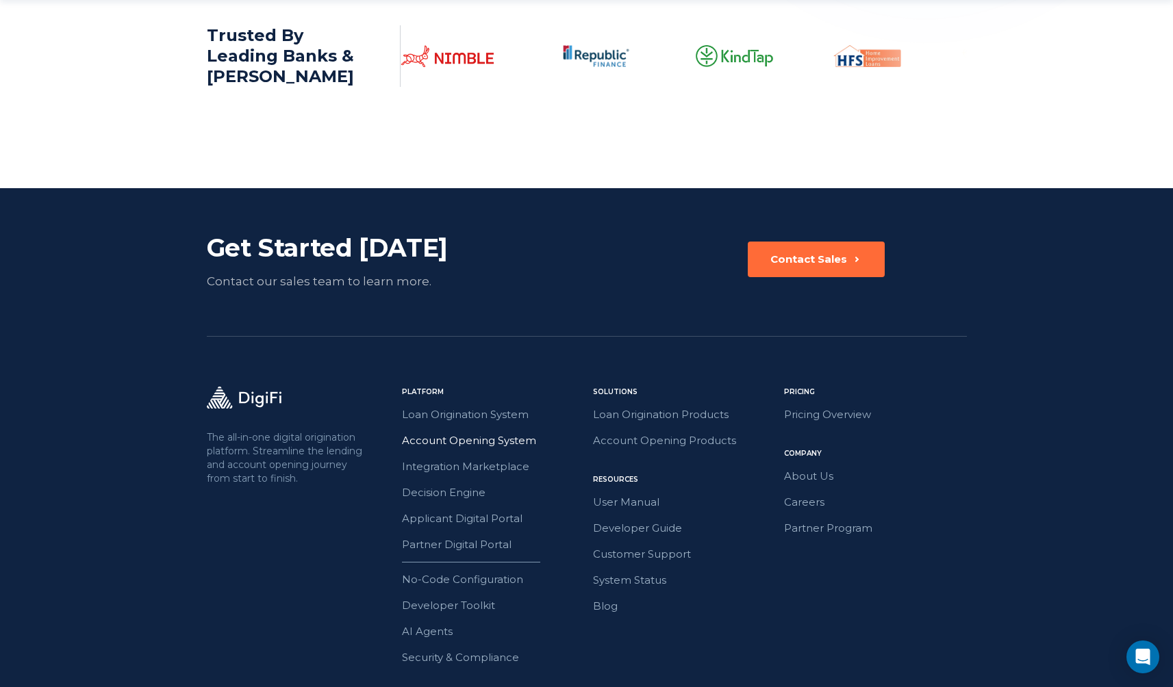
scroll to position [2168, 0]
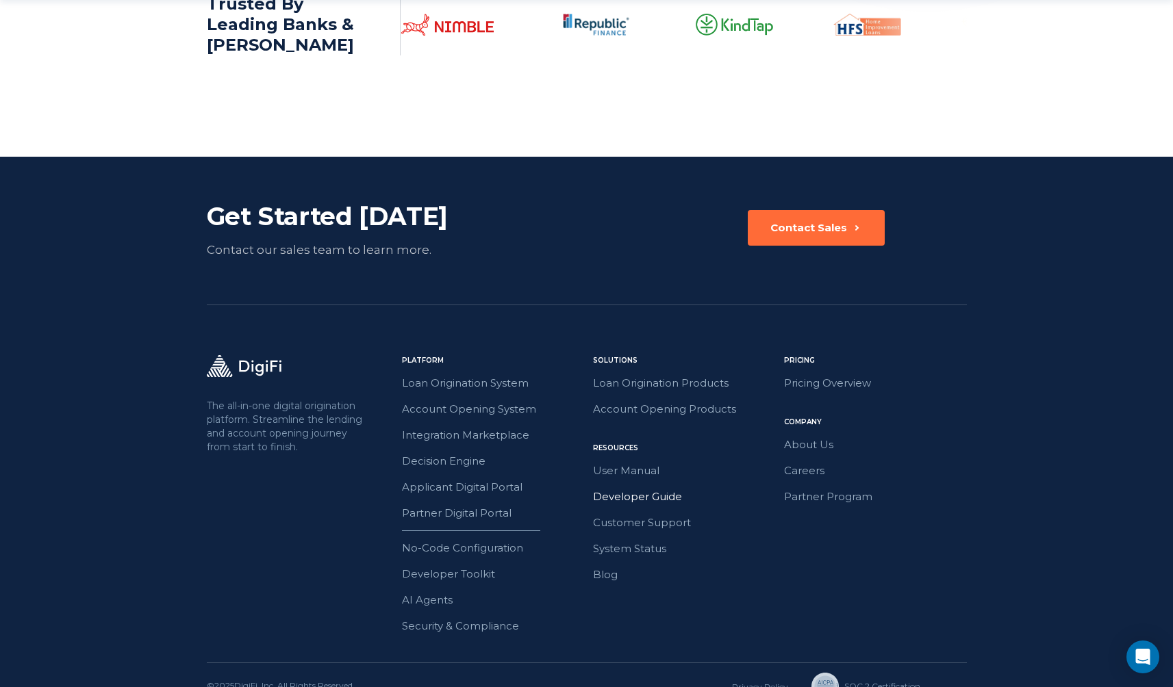
click at [629, 498] on link "Developer Guide" at bounding box center [684, 497] width 183 height 18
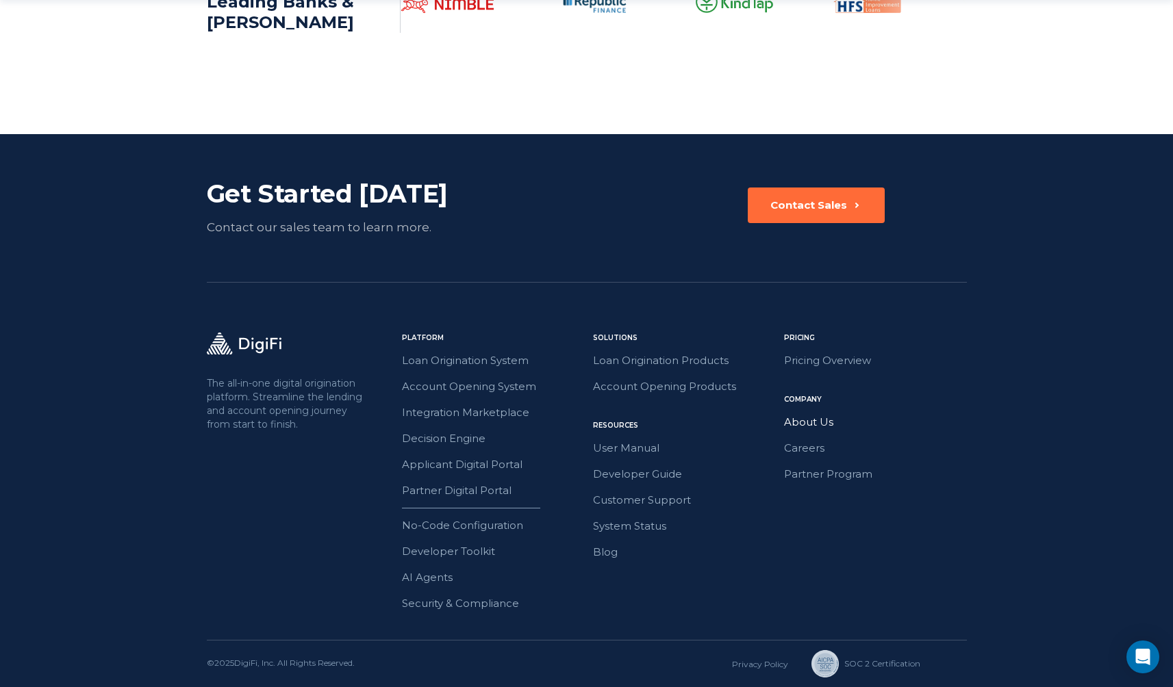
click at [819, 426] on link "About Us" at bounding box center [875, 423] width 183 height 18
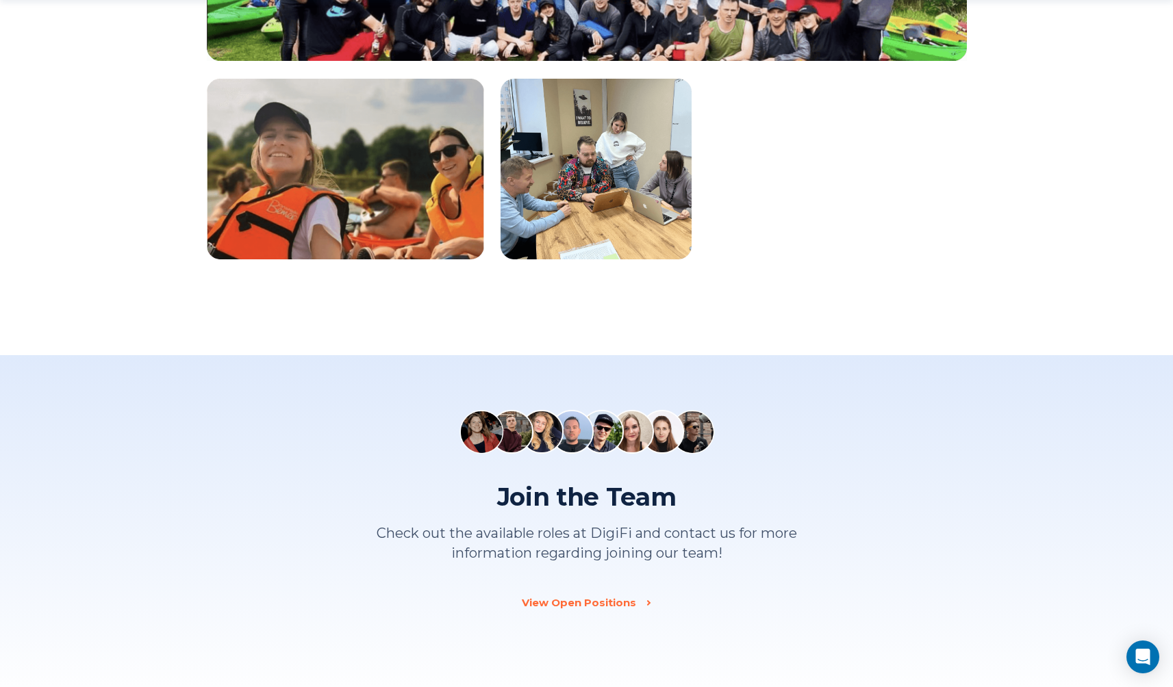
scroll to position [1693, 0]
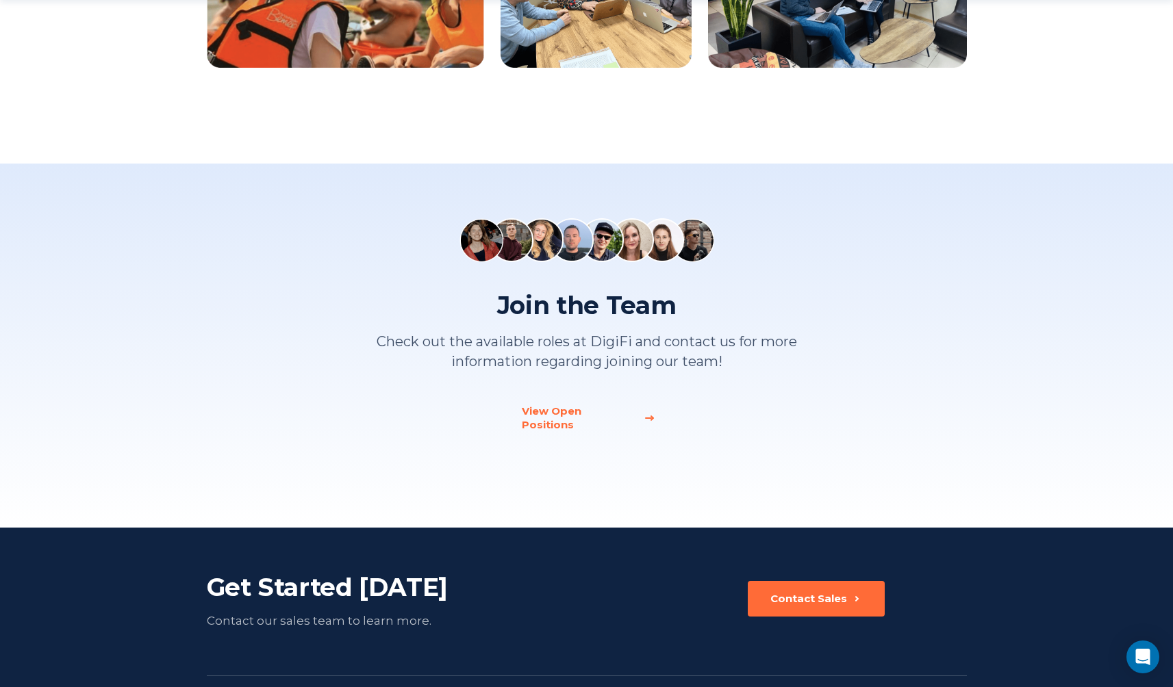
click at [619, 412] on div "View Open Positions" at bounding box center [579, 418] width 114 height 27
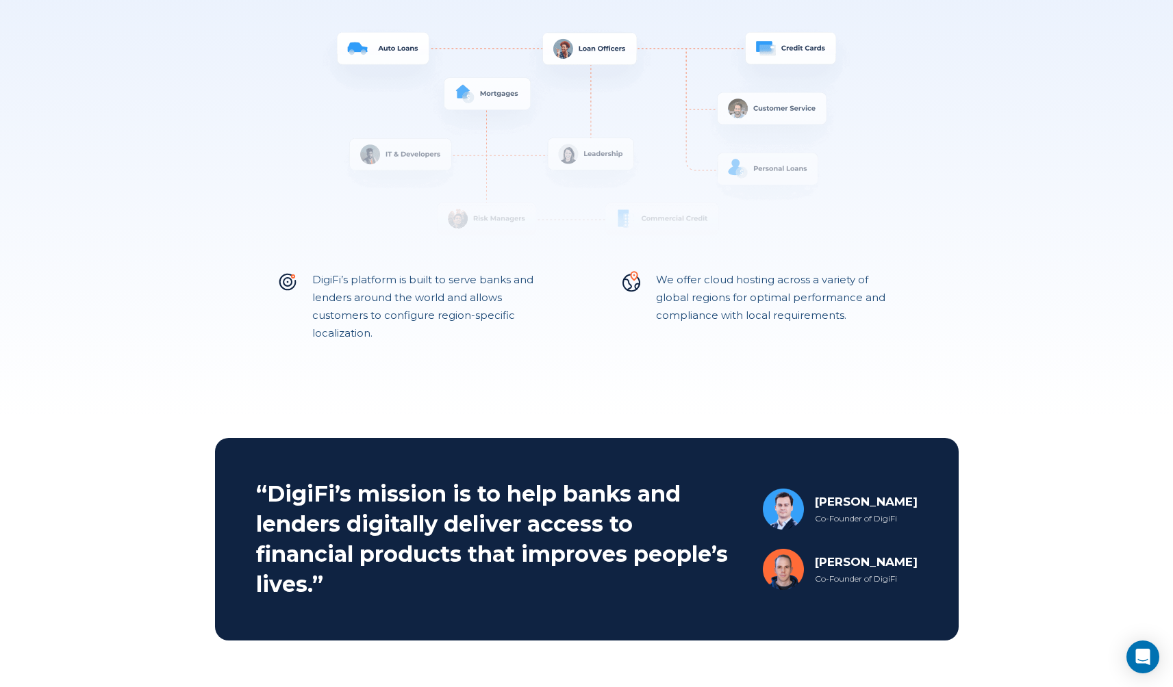
scroll to position [0, 0]
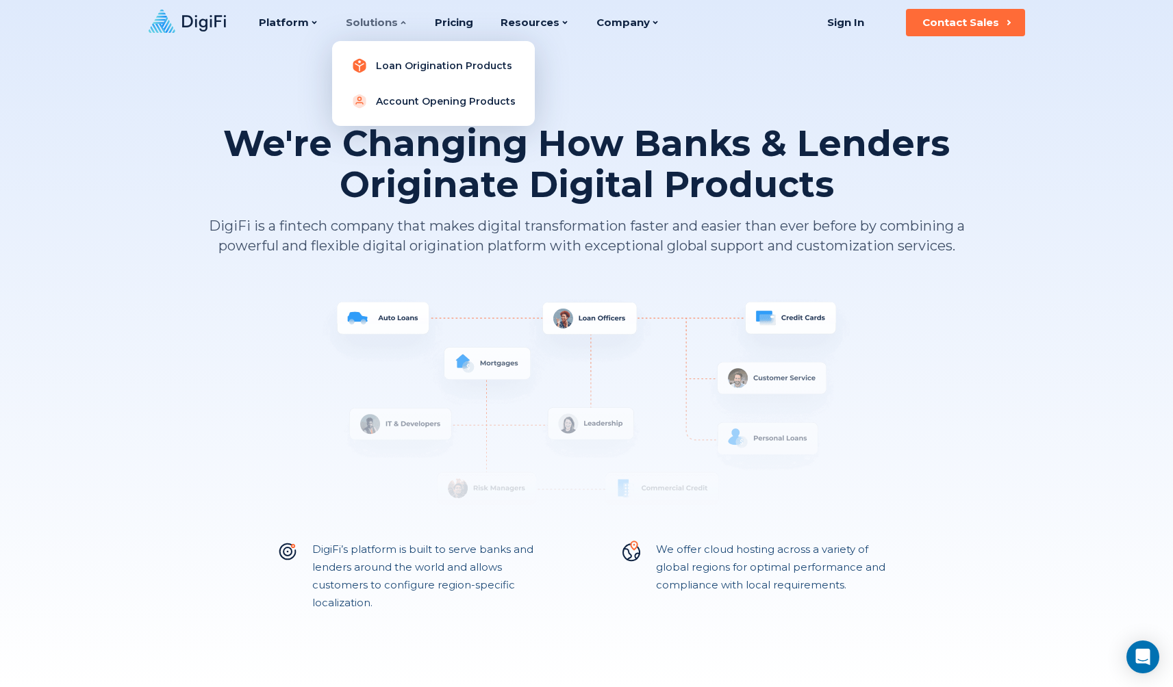
click at [394, 69] on link "Loan Origination Products" at bounding box center [433, 65] width 181 height 27
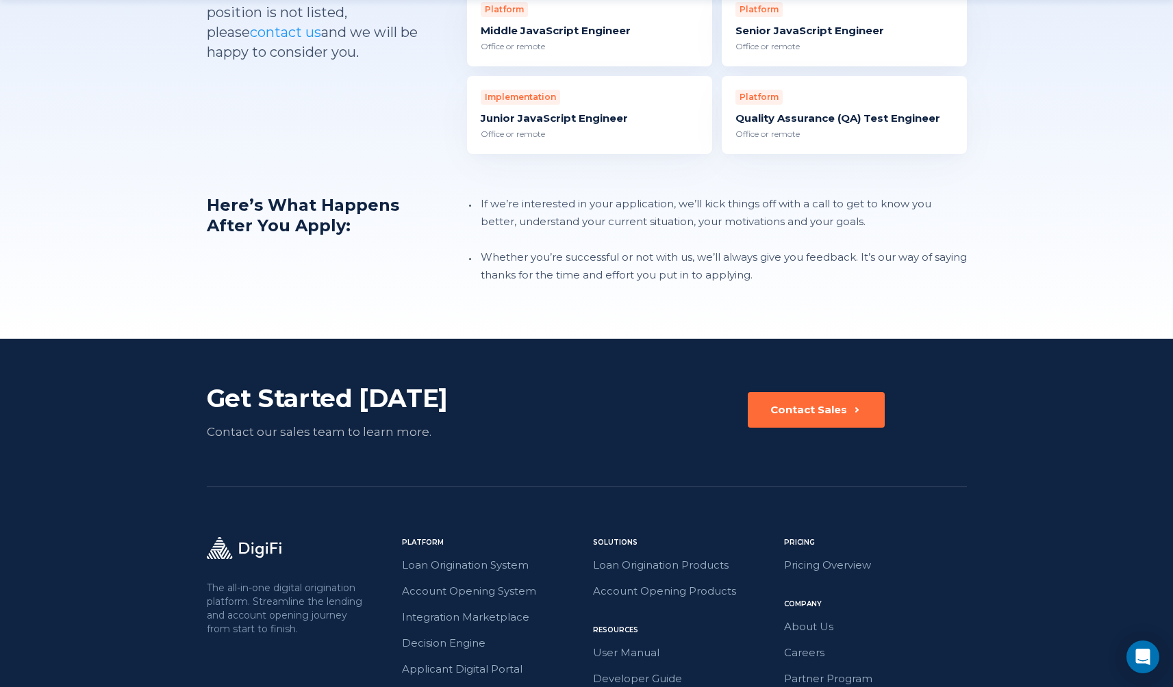
scroll to position [1649, 0]
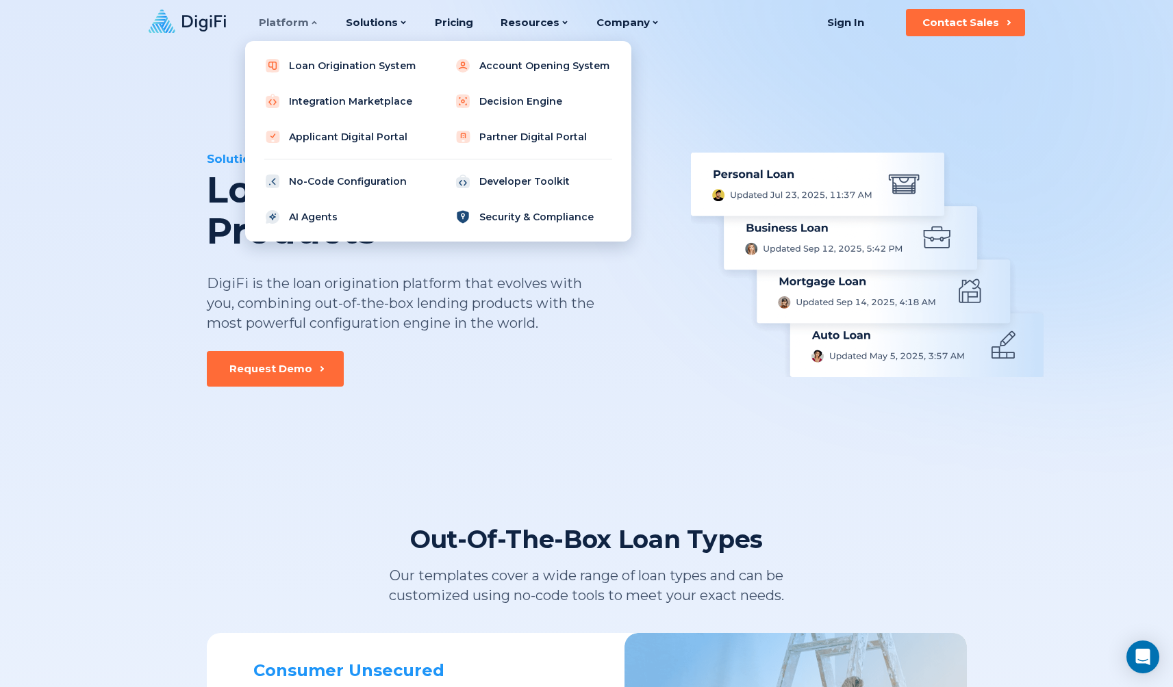
click at [494, 214] on link "Security & Compliance" at bounding box center [533, 216] width 174 height 27
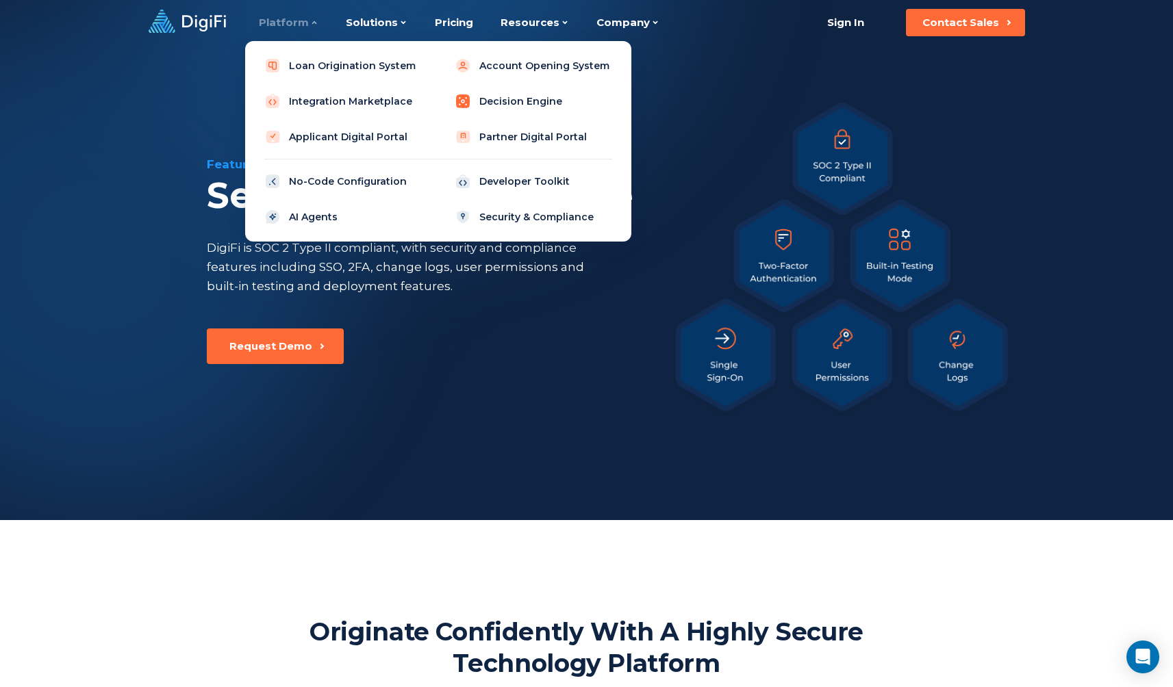
click at [497, 96] on link "Decision Engine" at bounding box center [533, 101] width 174 height 27
